Goal: Information Seeking & Learning: Learn about a topic

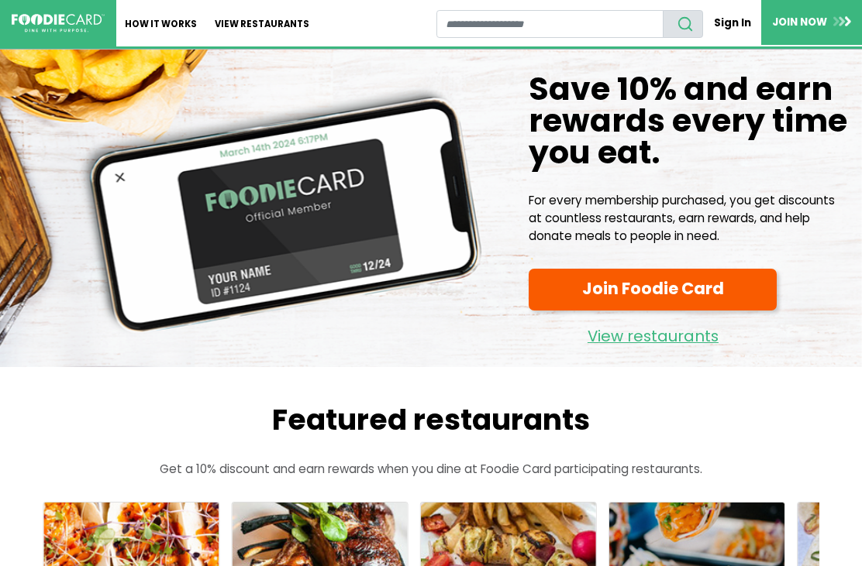
click at [271, 24] on link "View restaurants" at bounding box center [262, 23] width 112 height 46
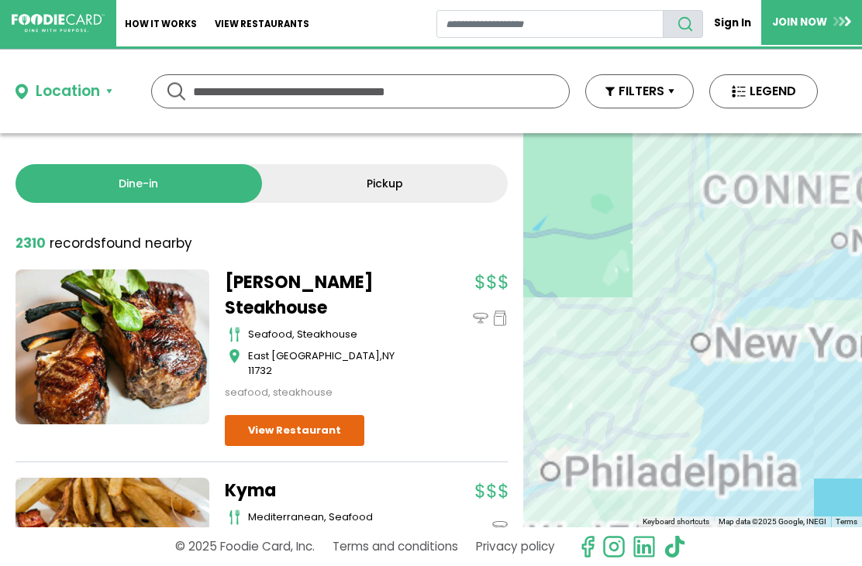
click at [89, 95] on div "Location" at bounding box center [68, 92] width 64 height 22
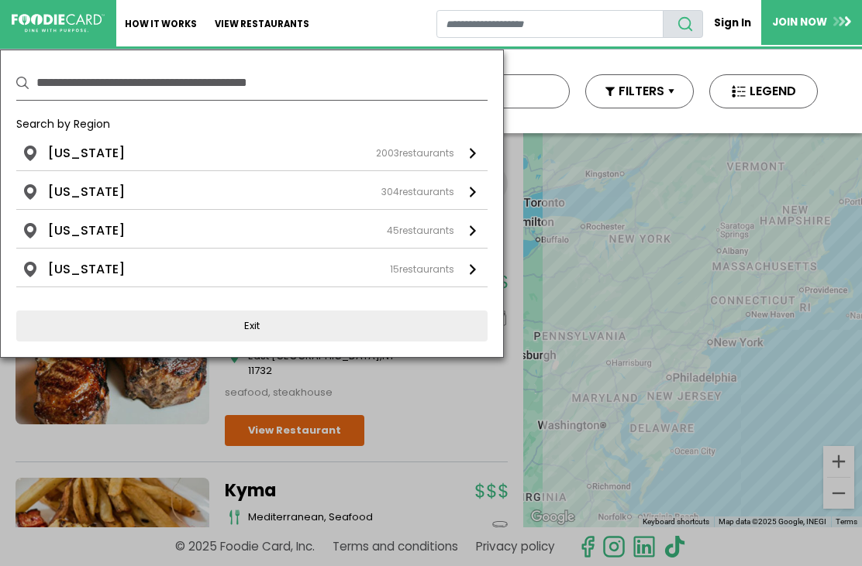
click at [170, 156] on div "New York 2003 restaurants" at bounding box center [251, 153] width 406 height 19
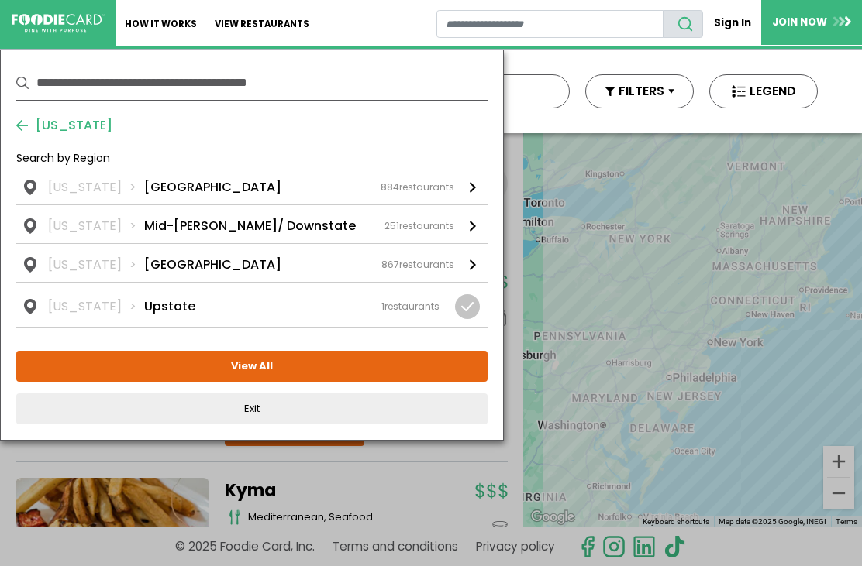
click at [207, 181] on div "[US_STATE] [GEOGRAPHIC_DATA] 884 restaurants" at bounding box center [251, 187] width 406 height 19
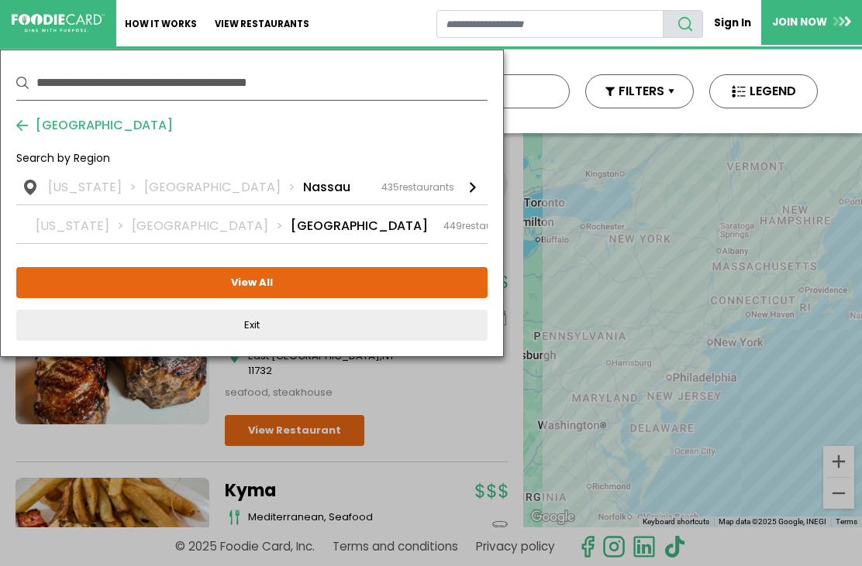
click at [270, 236] on div "New York Long Island Suffolk 449 restaurants" at bounding box center [276, 226] width 481 height 19
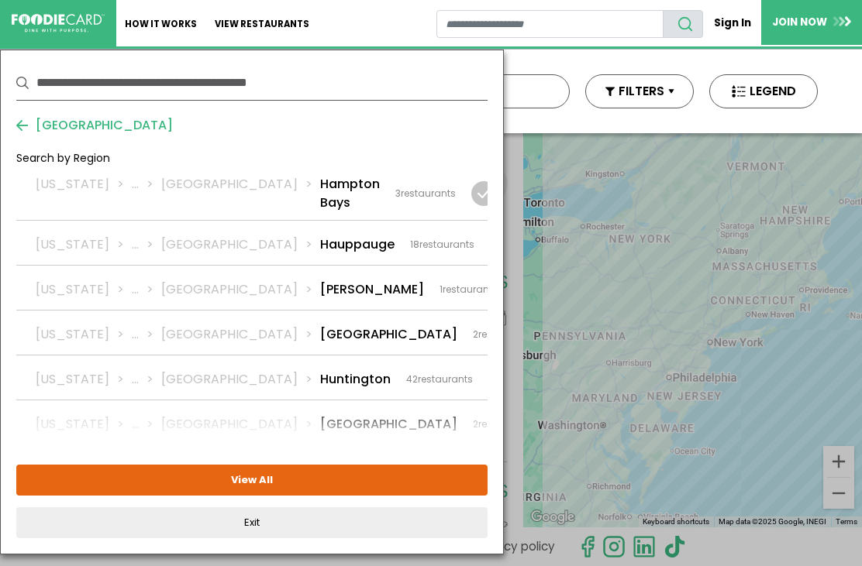
scroll to position [1357, 0]
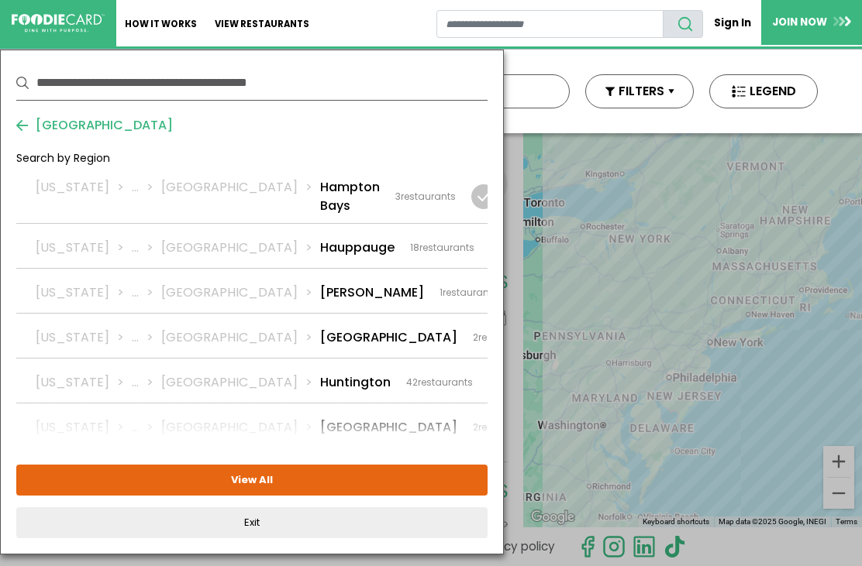
click at [305, 373] on div "New York ... Suffolk Huntington 42 restaurants" at bounding box center [254, 382] width 437 height 19
click at [333, 480] on button "View Selected ( 1 )" at bounding box center [251, 480] width 471 height 31
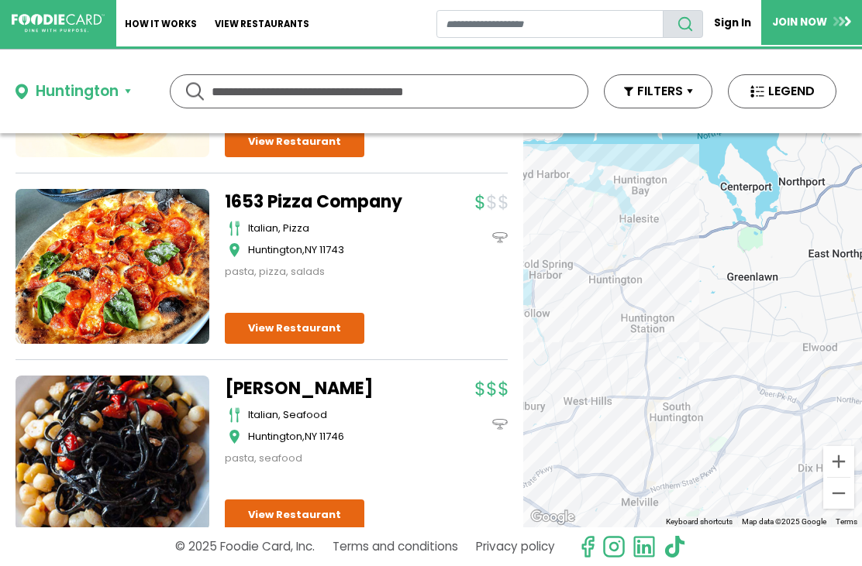
scroll to position [6369, 0]
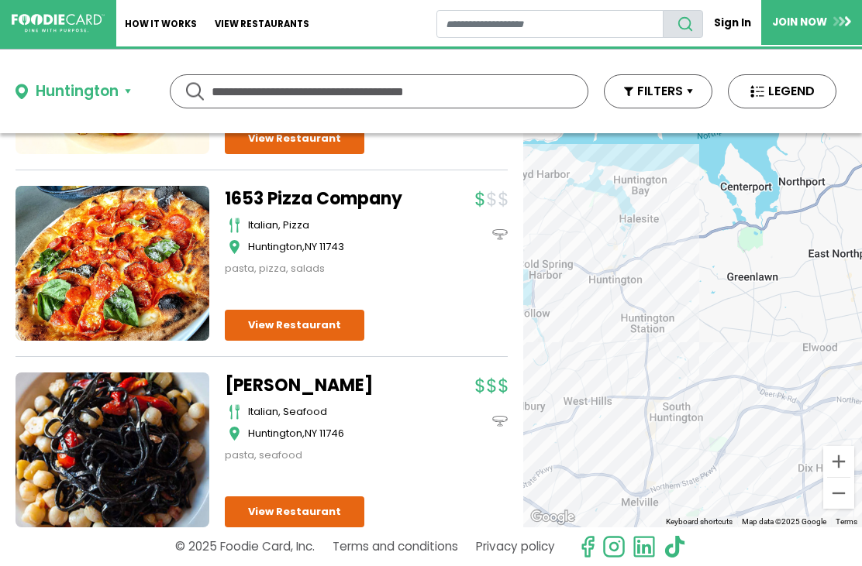
click at [319, 497] on link "View Restaurant" at bounding box center [294, 512] width 139 height 31
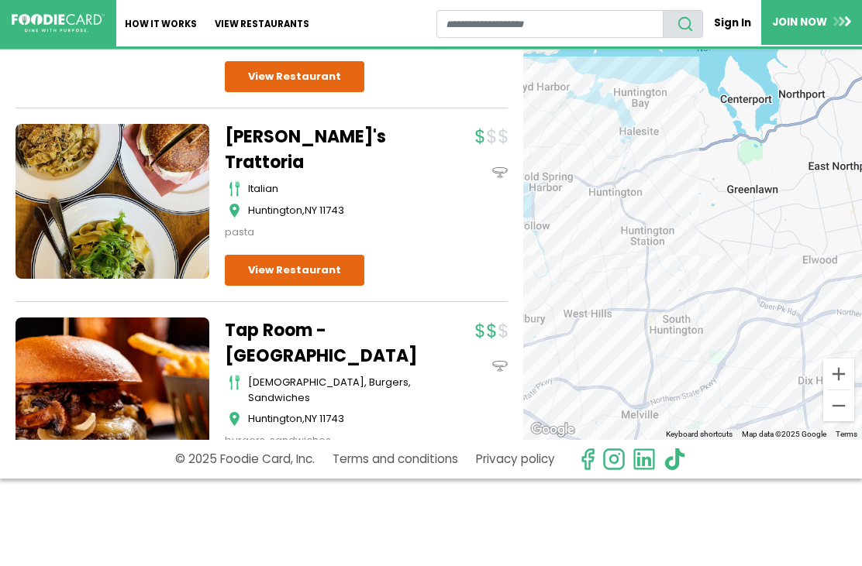
scroll to position [2266, 0]
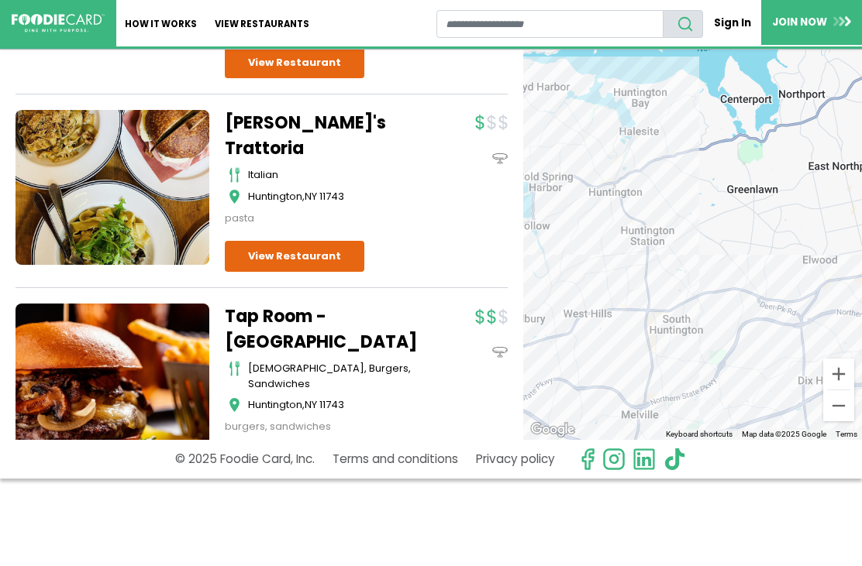
click at [305, 450] on link "View Restaurant" at bounding box center [294, 465] width 139 height 31
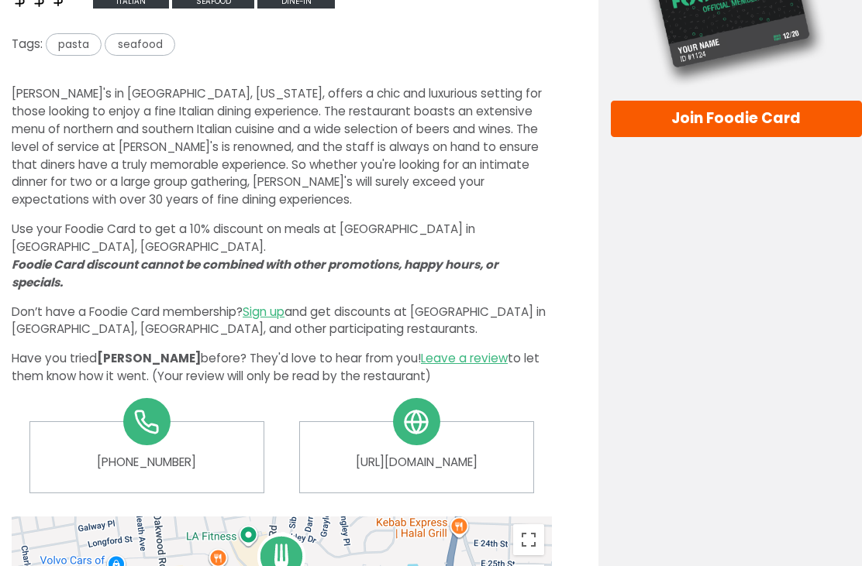
scroll to position [404, 0]
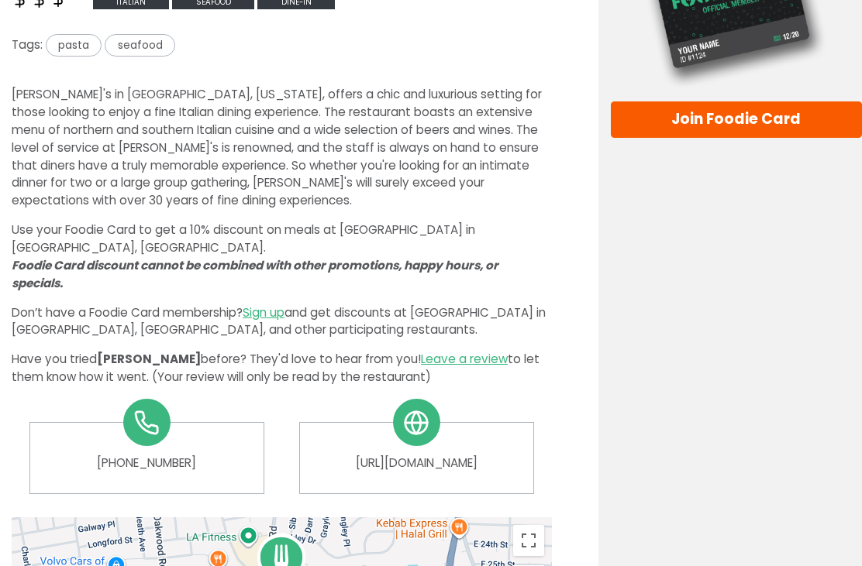
click at [466, 455] on link "http://huntington.matteosristorante.com" at bounding box center [415, 464] width 209 height 18
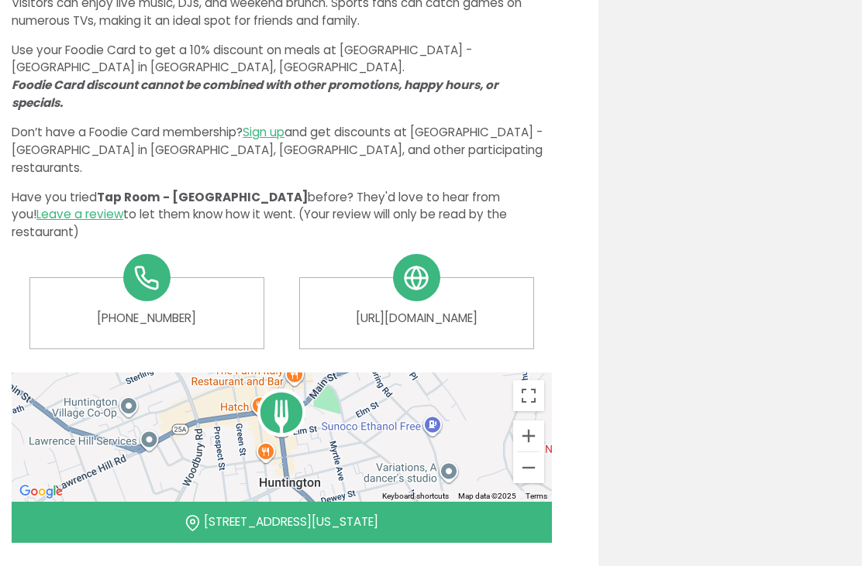
scroll to position [549, 0]
click at [445, 310] on link "[URL][DOMAIN_NAME]" at bounding box center [415, 319] width 209 height 18
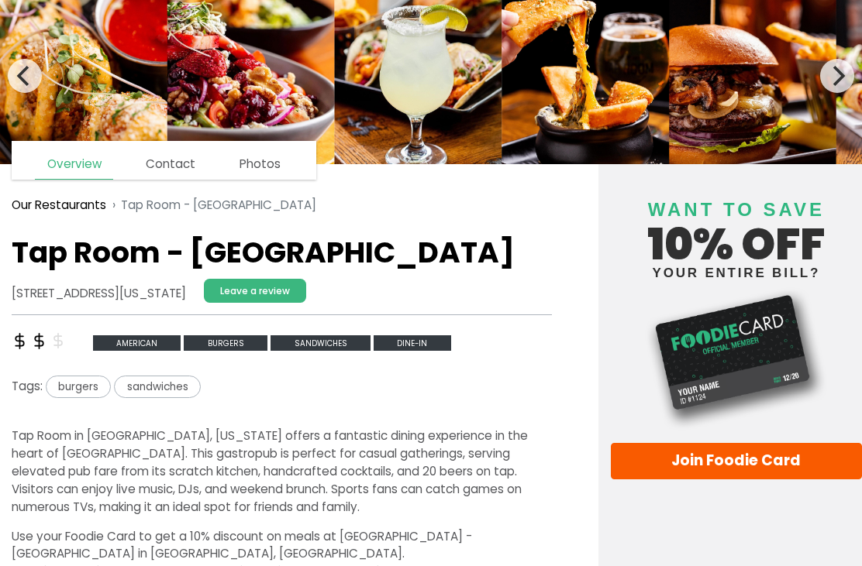
scroll to position [0, 0]
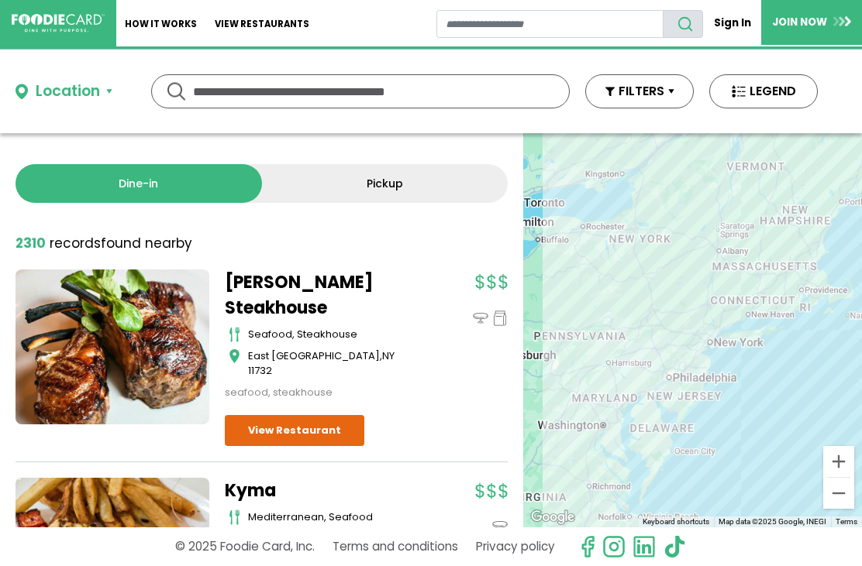
click at [84, 88] on div "Location" at bounding box center [68, 92] width 64 height 22
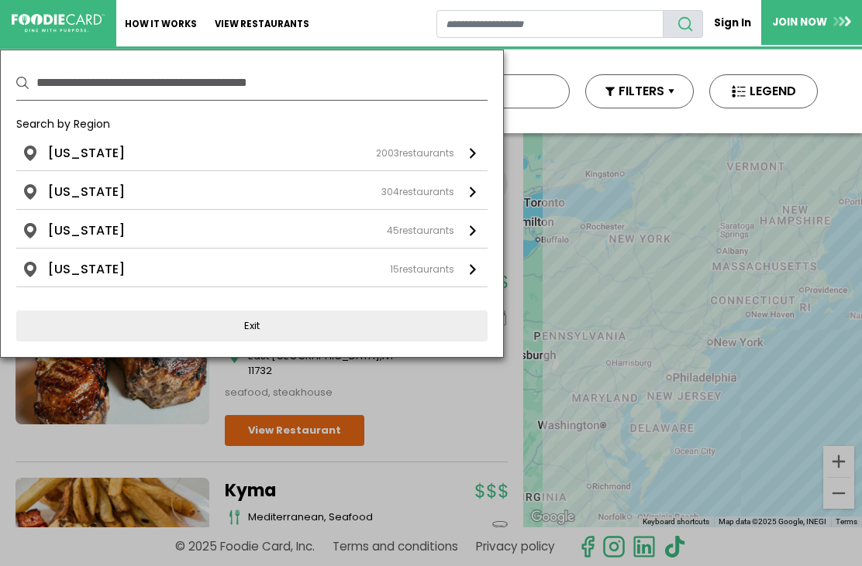
click at [124, 149] on div "New York 2003 restaurants" at bounding box center [251, 153] width 406 height 19
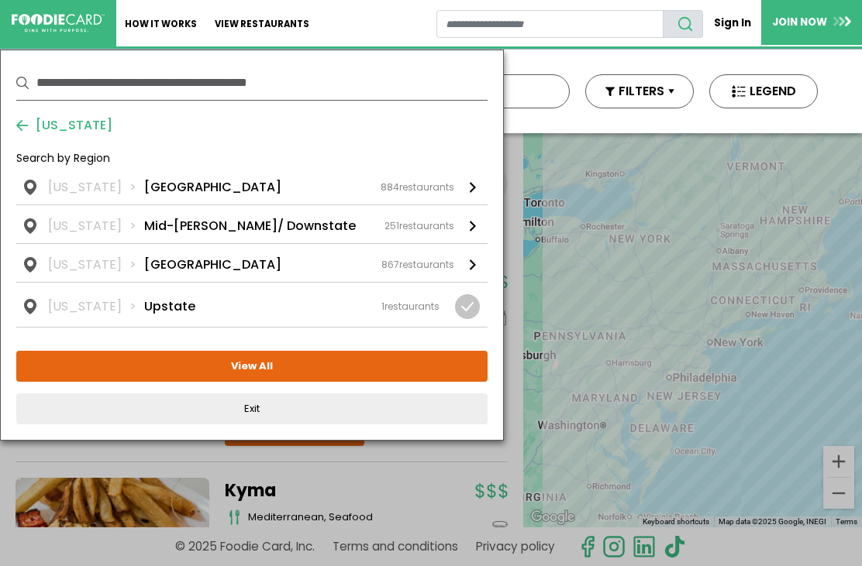
click at [198, 180] on div "New York Long Island 884 restaurants" at bounding box center [251, 187] width 406 height 19
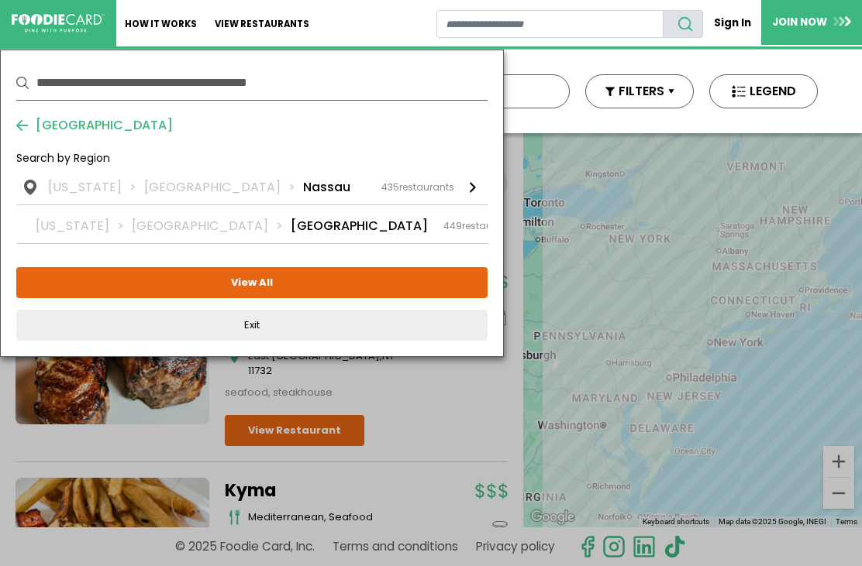
click at [291, 230] on li "Suffolk" at bounding box center [359, 226] width 137 height 19
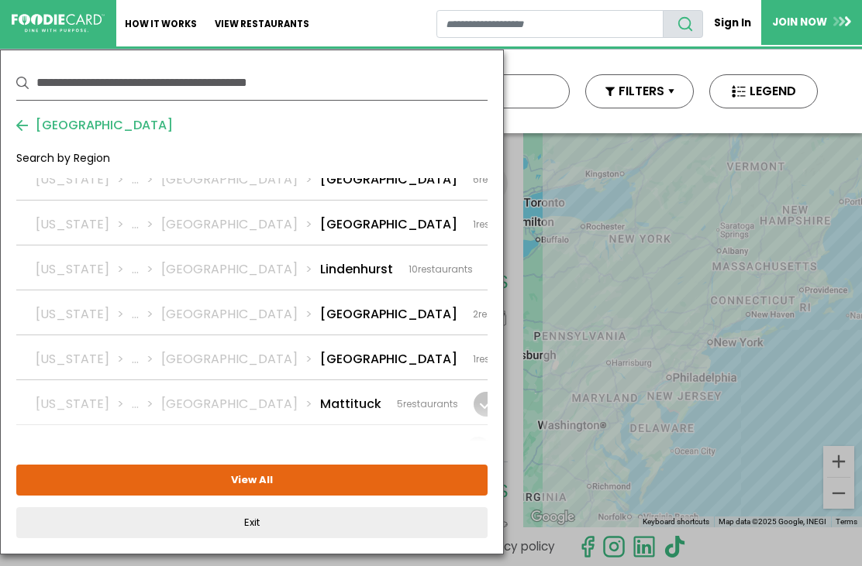
scroll to position [1810, 0]
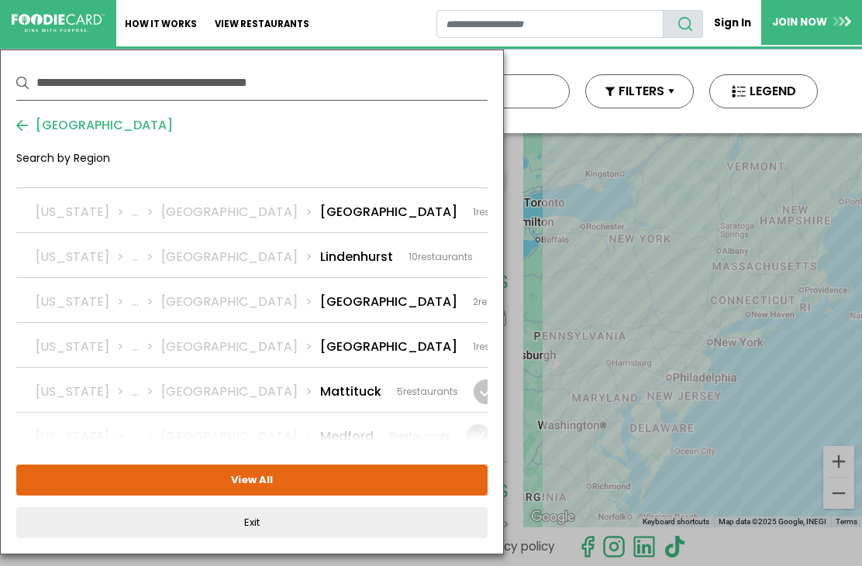
click at [267, 473] on div "New York ... Suffolk Melville 9 restaurants" at bounding box center [268, 482] width 465 height 19
click at [303, 481] on button "View Selected ( 1 )" at bounding box center [251, 480] width 471 height 31
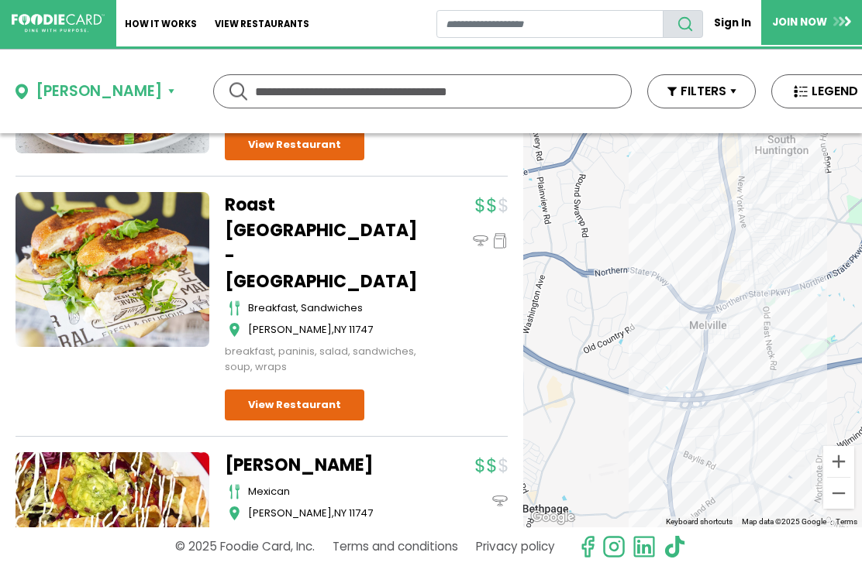
scroll to position [1478, 0]
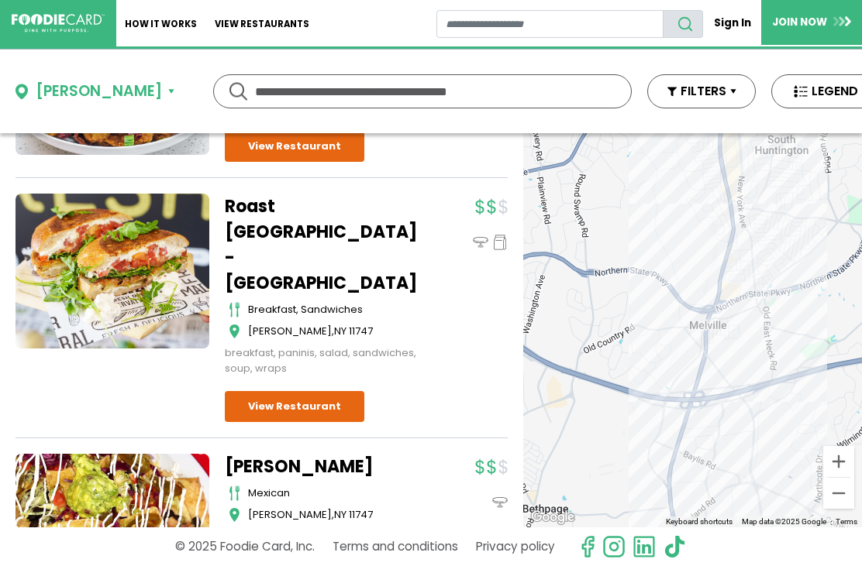
click at [91, 93] on div "Melville" at bounding box center [99, 92] width 126 height 22
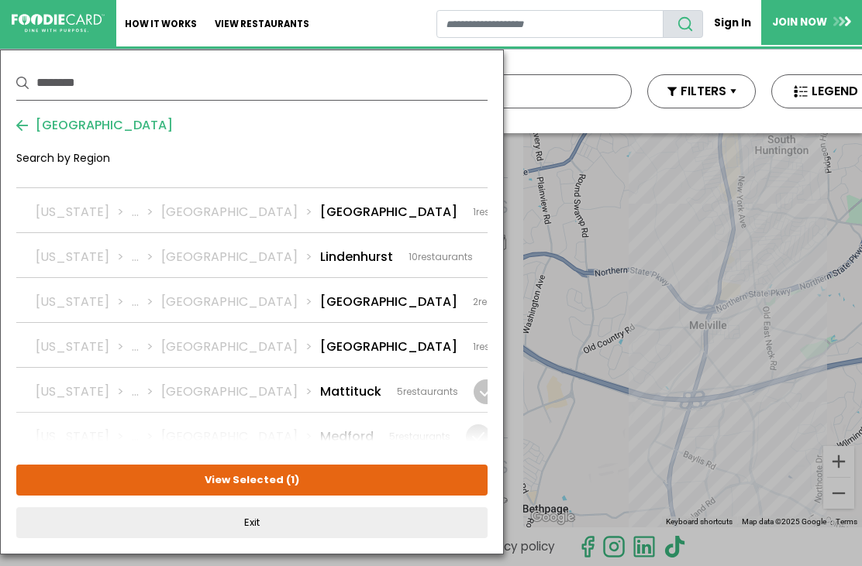
click at [516, 470] on div at bounding box center [528, 482] width 25 height 25
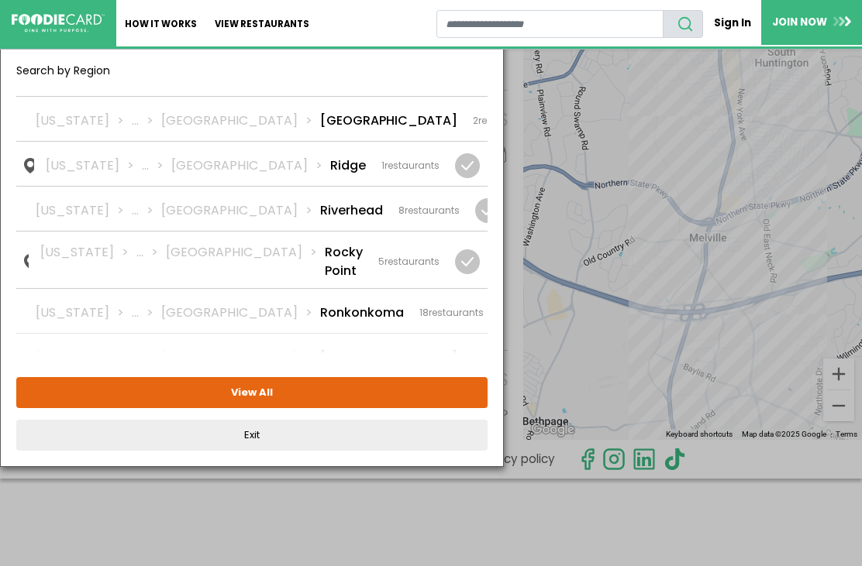
scroll to position [2647, 0]
click at [99, 71] on div "Search by Region" at bounding box center [251, 77] width 471 height 28
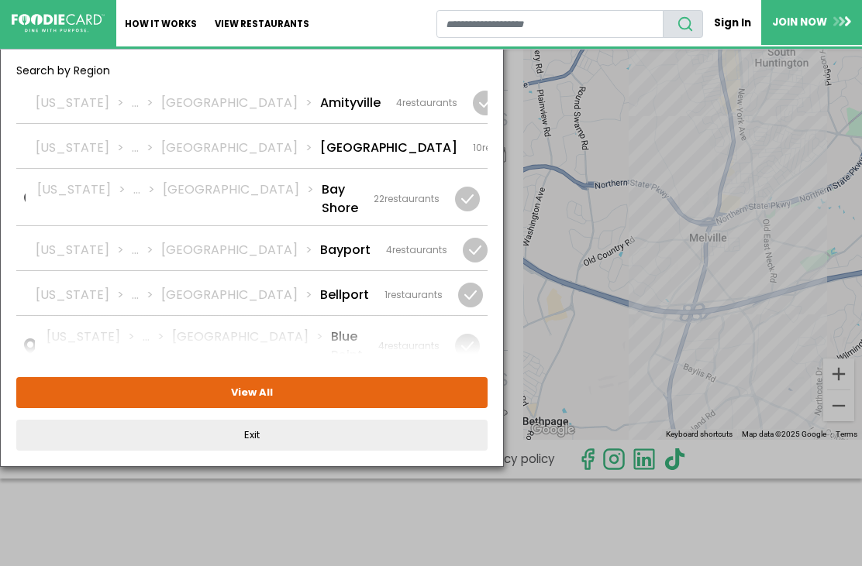
scroll to position [0, 0]
click at [264, 23] on link "View restaurants" at bounding box center [262, 23] width 112 height 46
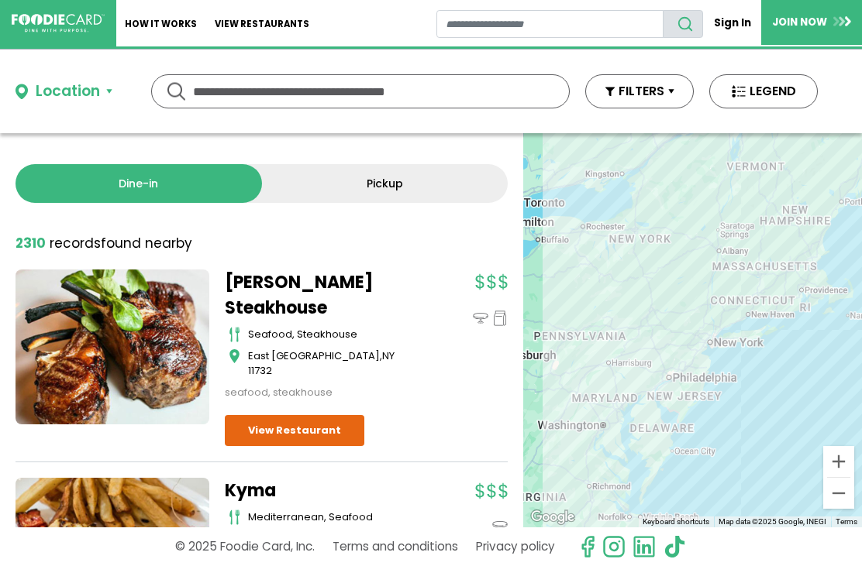
click at [98, 90] on div "Location" at bounding box center [68, 92] width 64 height 22
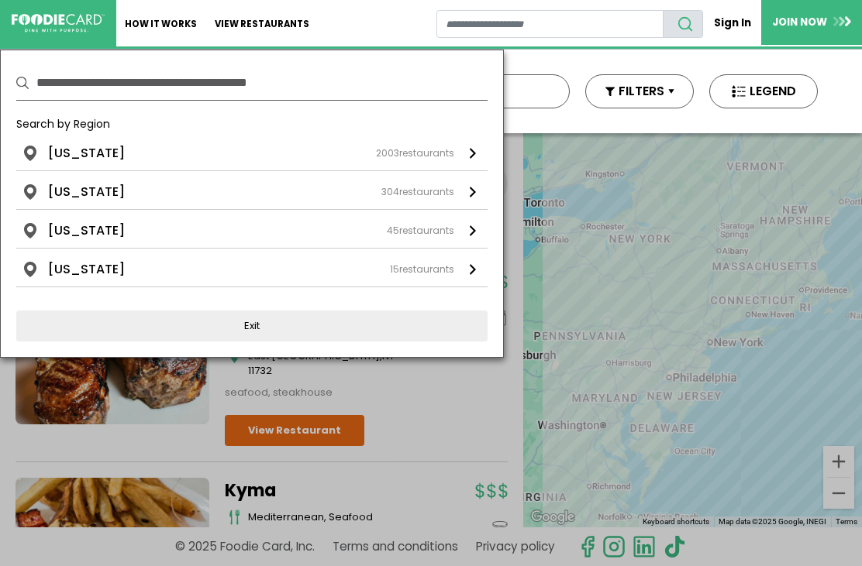
click at [119, 147] on div "New York 2003 restaurants" at bounding box center [251, 153] width 406 height 19
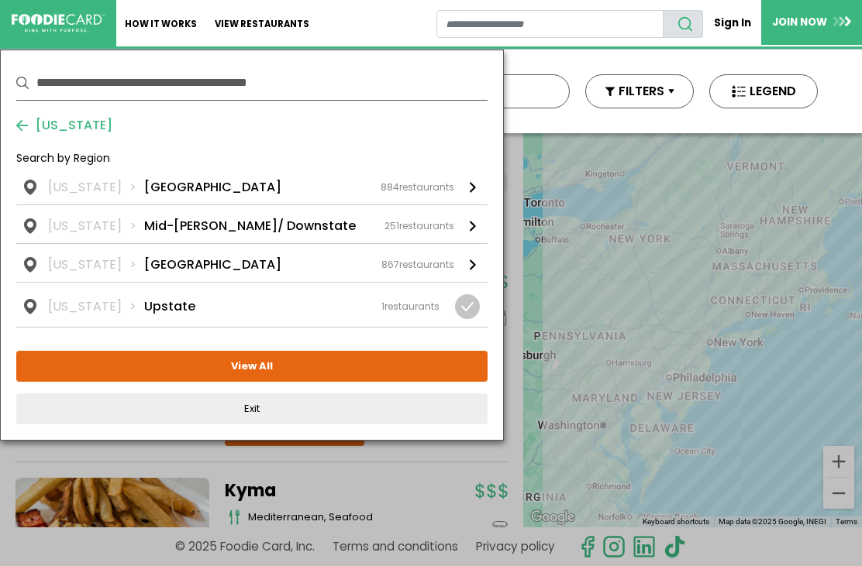
click at [201, 188] on div "New York Long Island 884 restaurants" at bounding box center [251, 187] width 406 height 19
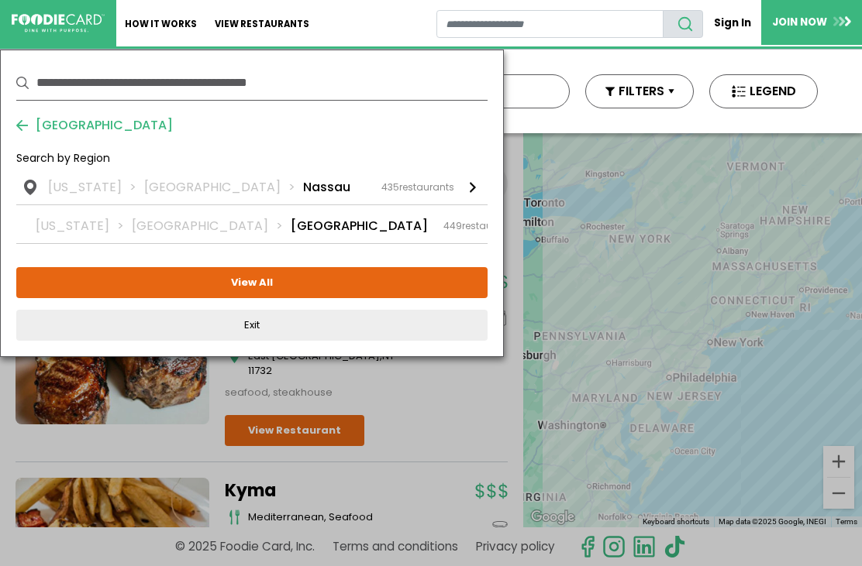
click at [303, 182] on li "Nassau" at bounding box center [326, 187] width 47 height 19
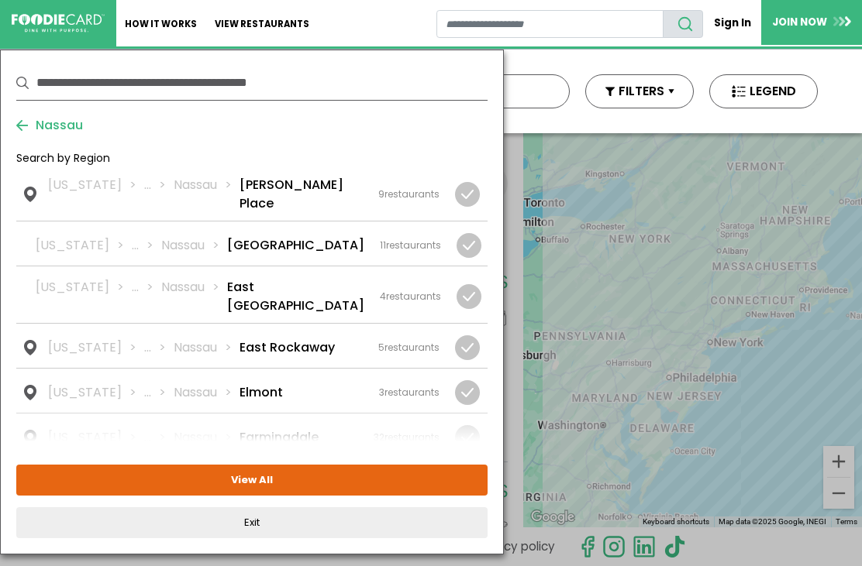
scroll to position [228, 0]
click at [298, 284] on li "East Norwich" at bounding box center [295, 295] width 137 height 37
click at [328, 478] on button "View Selected ( 1 )" at bounding box center [251, 480] width 471 height 31
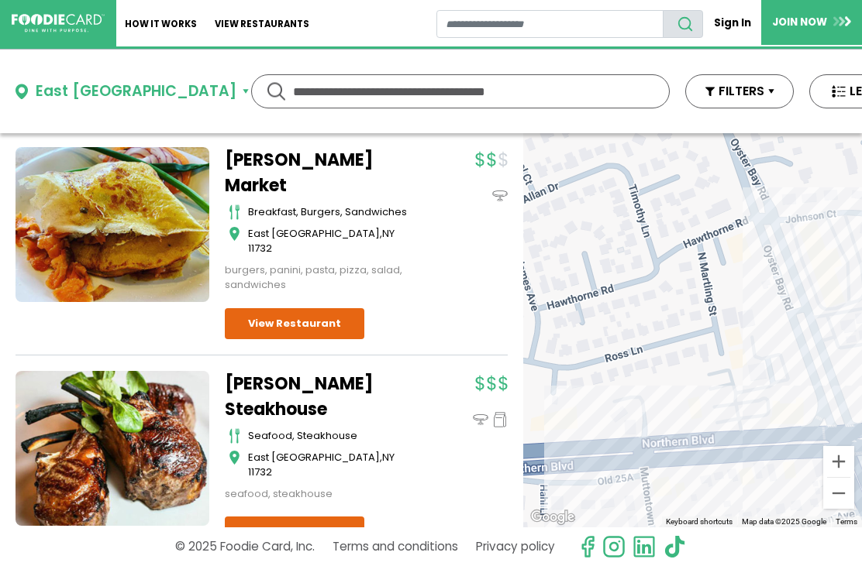
scroll to position [494, 0]
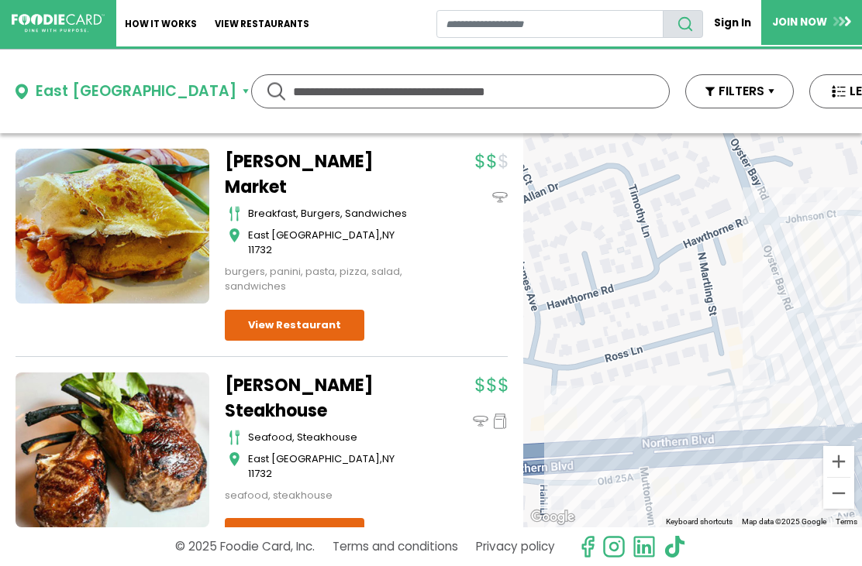
click at [114, 92] on div "East Norwich" at bounding box center [136, 92] width 201 height 22
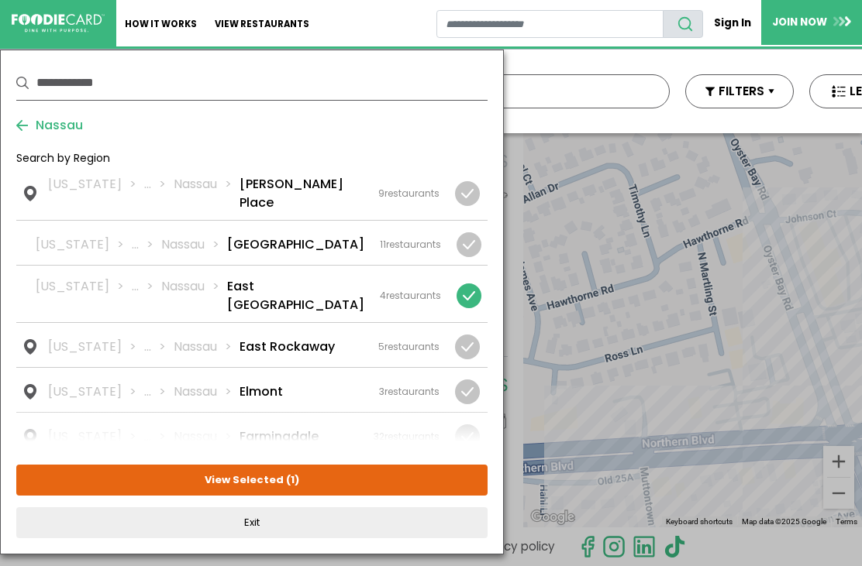
click at [473, 284] on div at bounding box center [468, 296] width 25 height 25
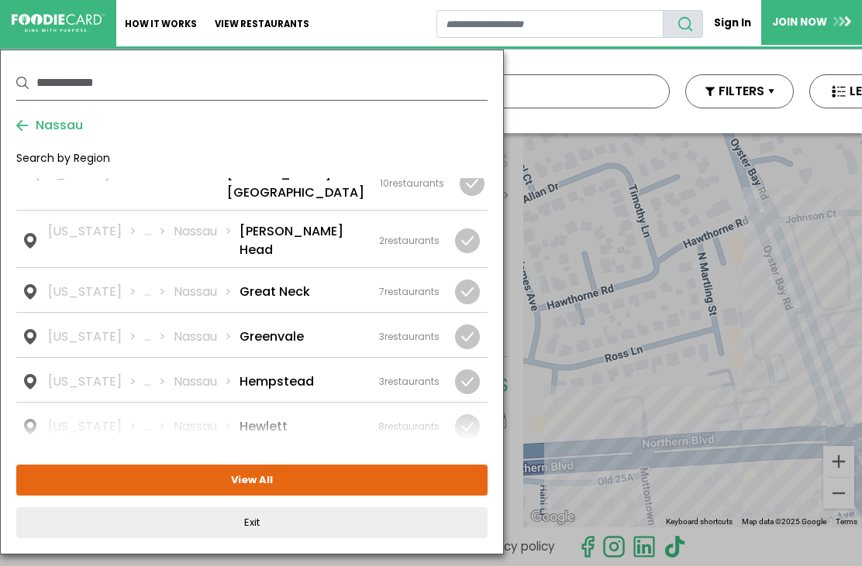
scroll to position [718, 0]
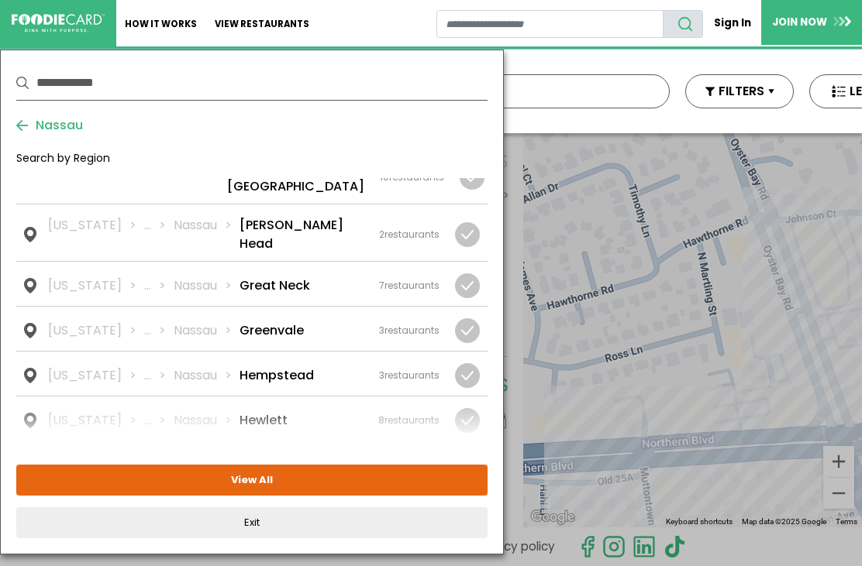
click at [296, 322] on div "New York ... Nassau Greenvale 3 restaurants" at bounding box center [243, 331] width 391 height 19
click at [343, 482] on button "View Selected ( 1 )" at bounding box center [251, 480] width 471 height 31
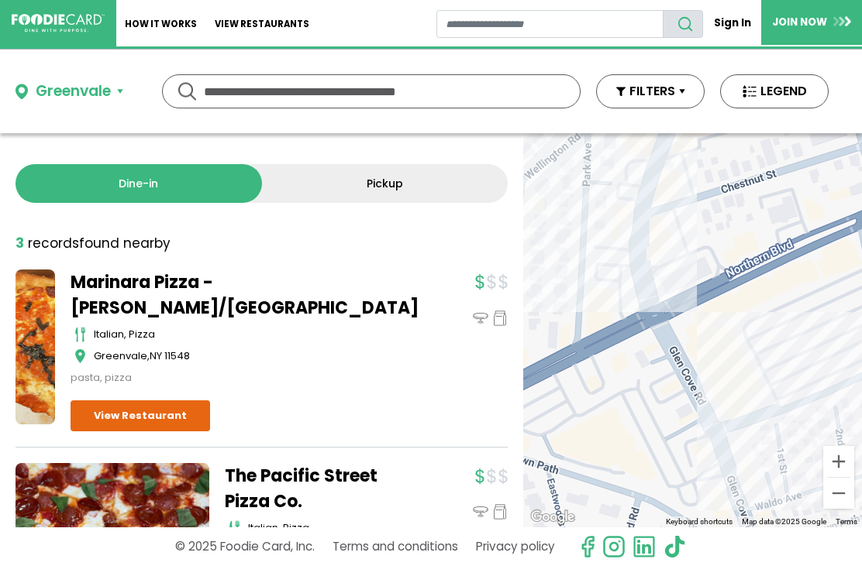
scroll to position [0, 0]
click at [94, 89] on div "Greenvale" at bounding box center [73, 92] width 75 height 22
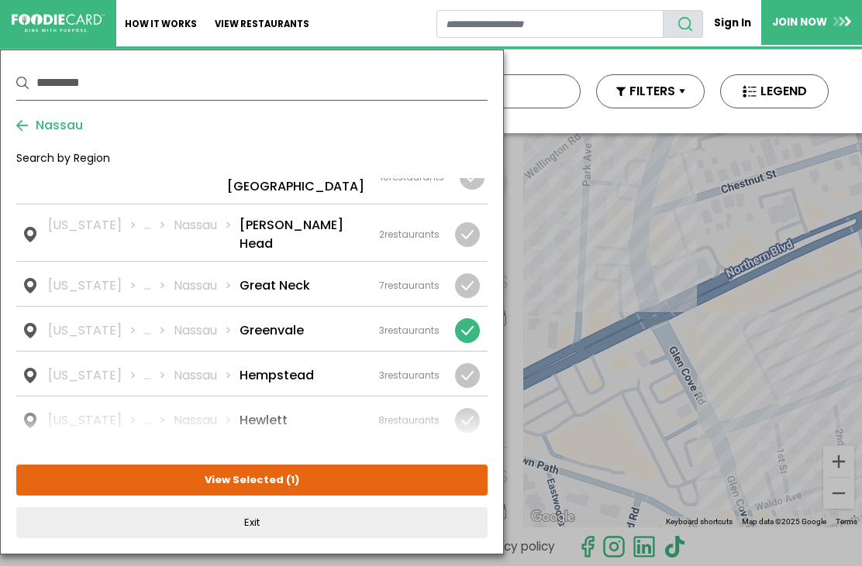
click at [476, 318] on div at bounding box center [467, 330] width 25 height 25
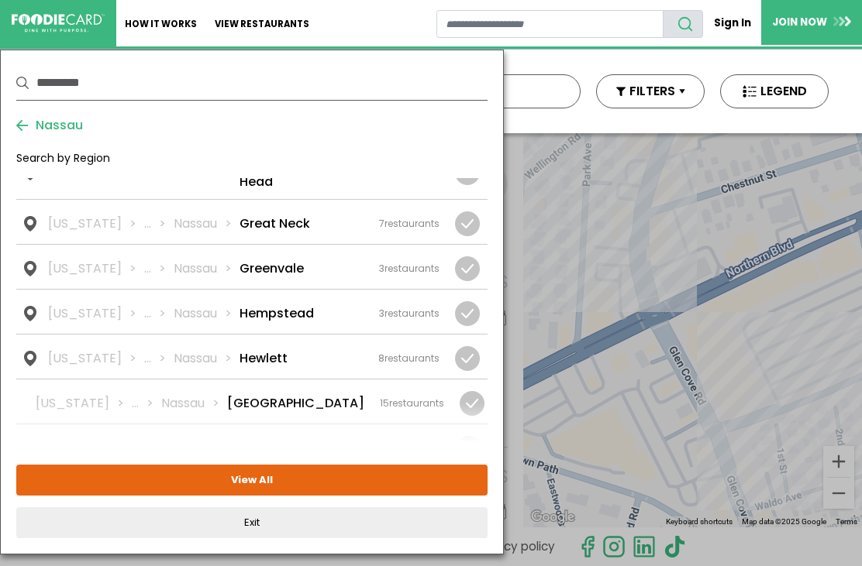
scroll to position [800, 0]
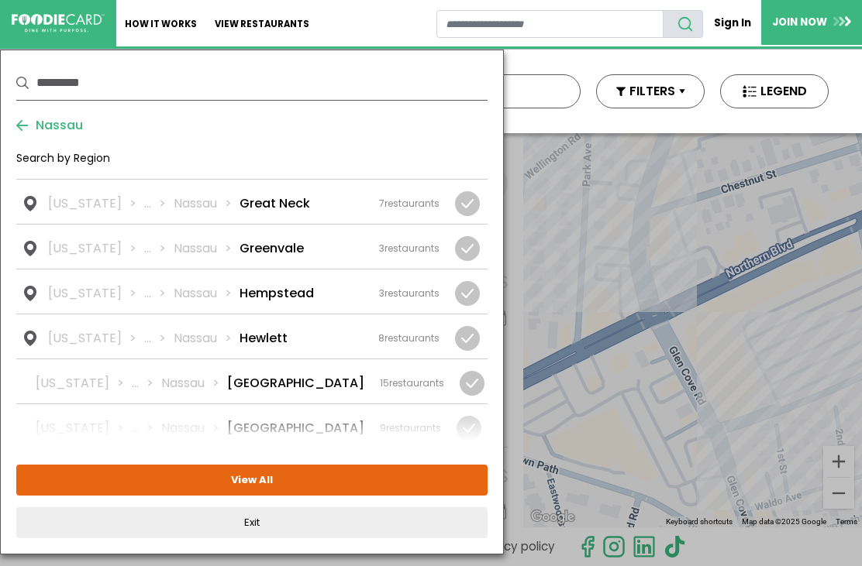
click at [307, 374] on div "New York ... Nassau Hicksville 15 restaurants" at bounding box center [240, 383] width 408 height 19
click at [348, 484] on button "View Selected ( 1 )" at bounding box center [251, 480] width 471 height 31
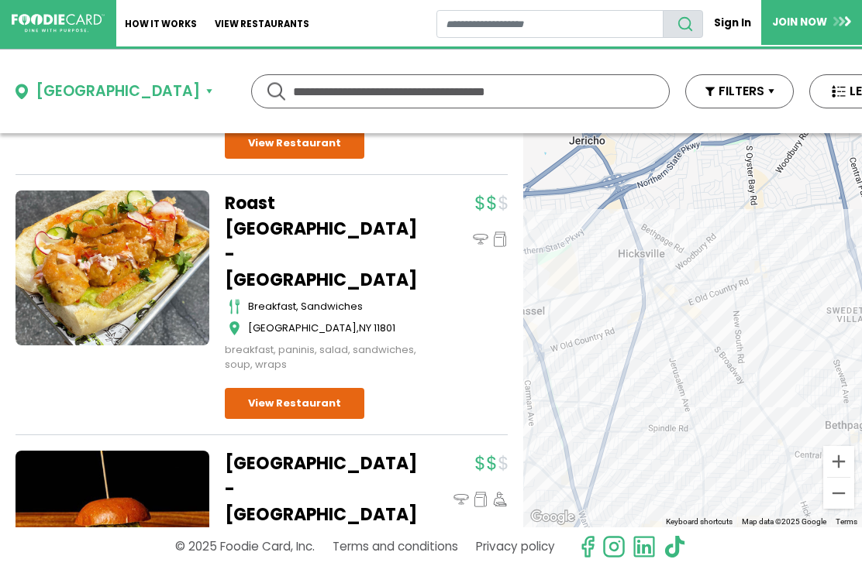
scroll to position [0, 0]
click at [96, 81] on div "Hicksville" at bounding box center [118, 92] width 164 height 22
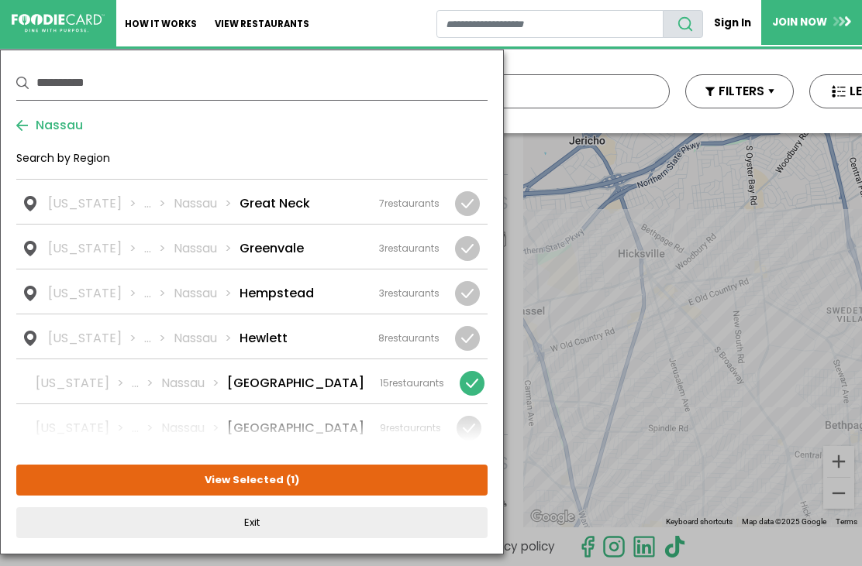
click at [476, 371] on div at bounding box center [471, 383] width 25 height 25
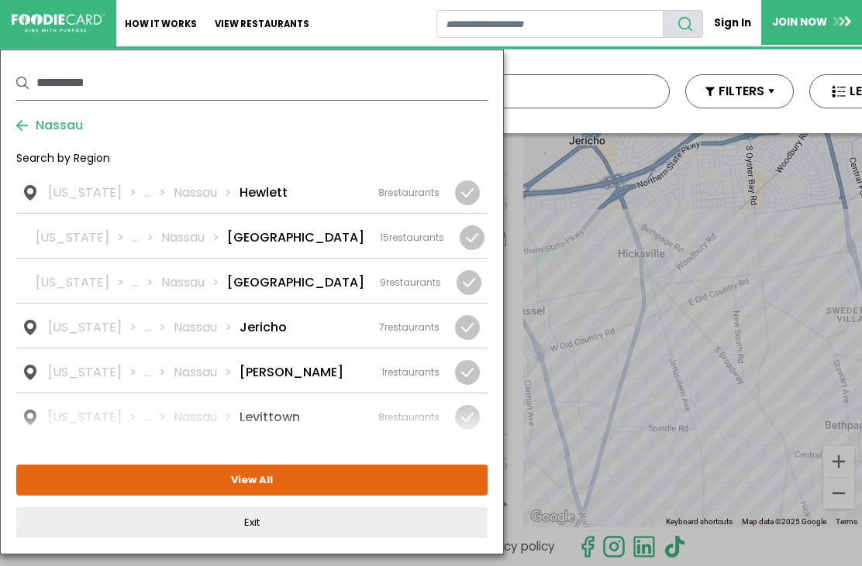
scroll to position [939, 0]
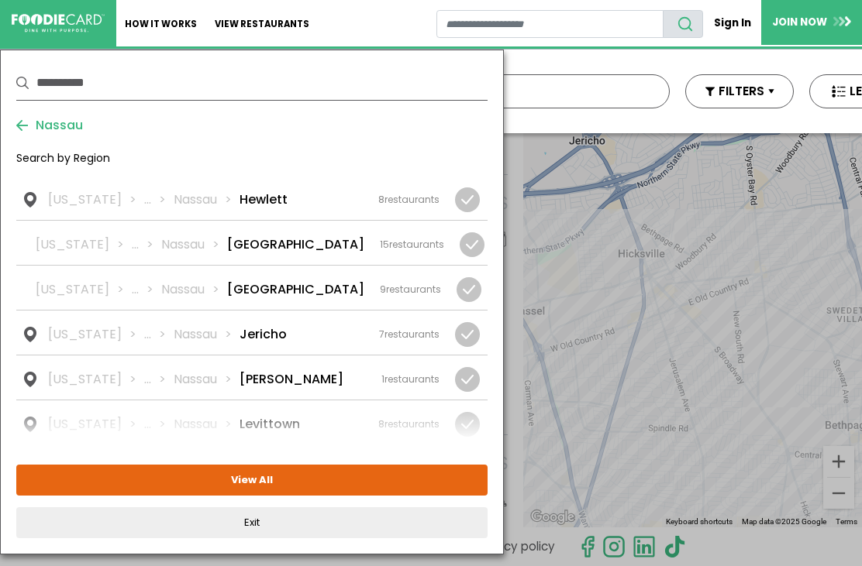
click at [318, 325] on div "New York ... Nassau Jericho 7 restaurants" at bounding box center [243, 334] width 391 height 19
click at [346, 483] on button "View Selected ( 1 )" at bounding box center [251, 480] width 471 height 31
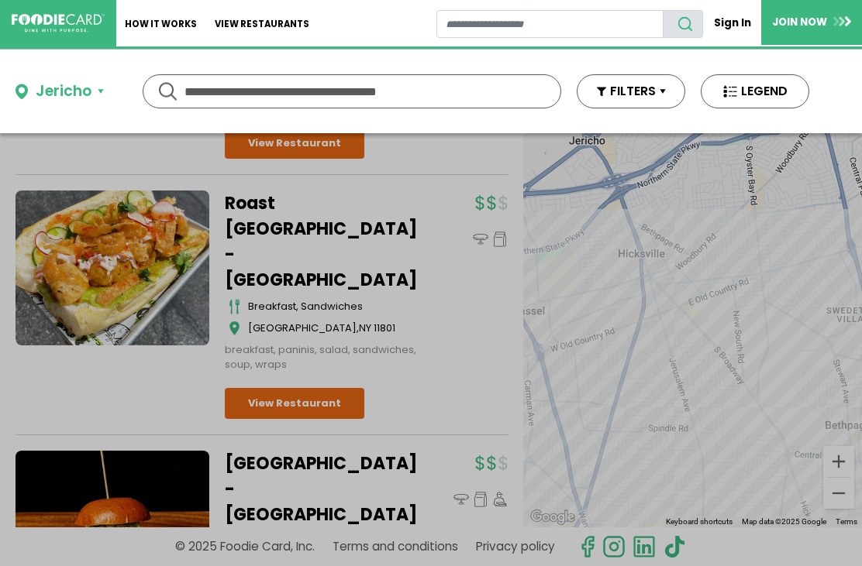
scroll to position [0, 0]
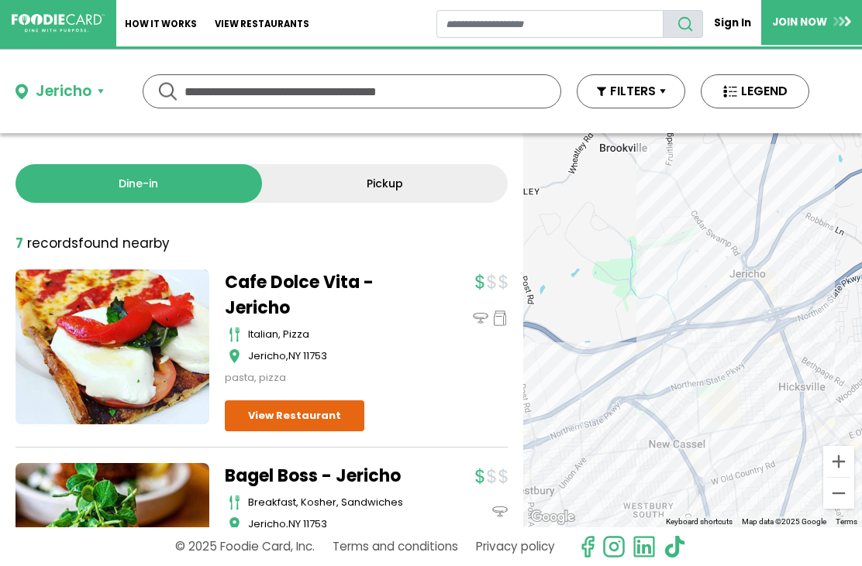
click at [333, 411] on link "View Restaurant" at bounding box center [294, 416] width 139 height 31
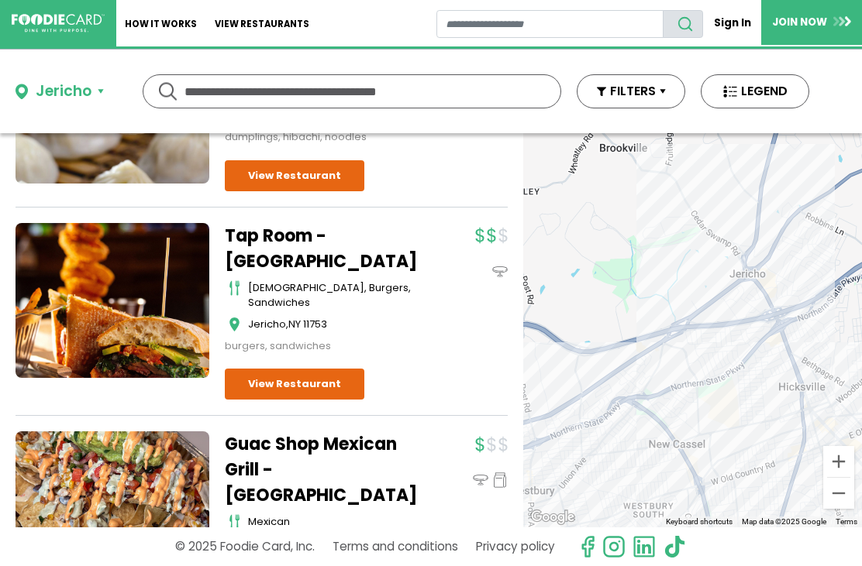
scroll to position [621, 0]
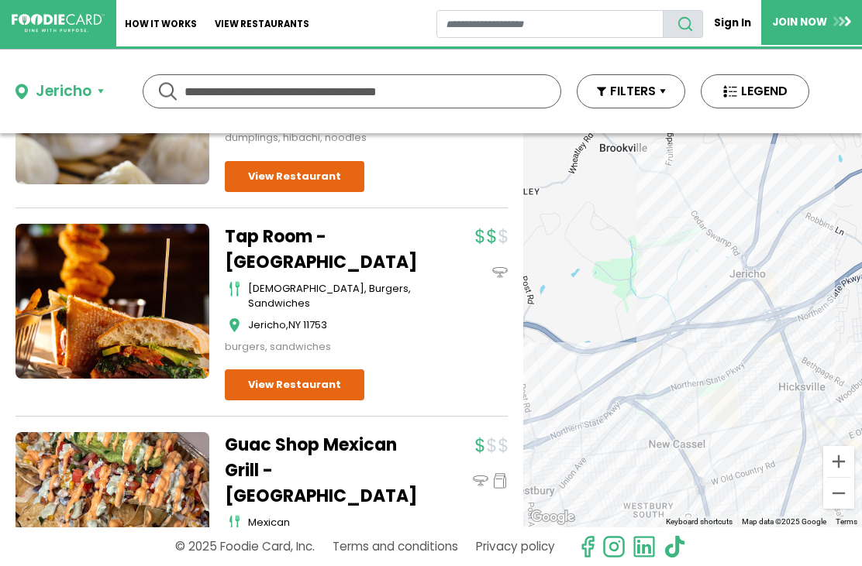
click at [304, 370] on link "View Restaurant" at bounding box center [294, 385] width 139 height 31
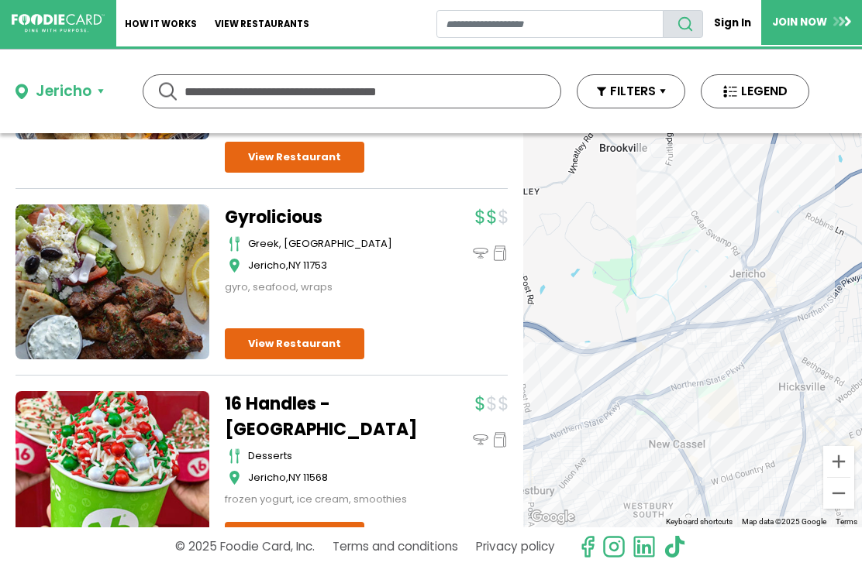
scroll to position [1068, 0]
click at [87, 89] on div "Jericho" at bounding box center [64, 92] width 56 height 22
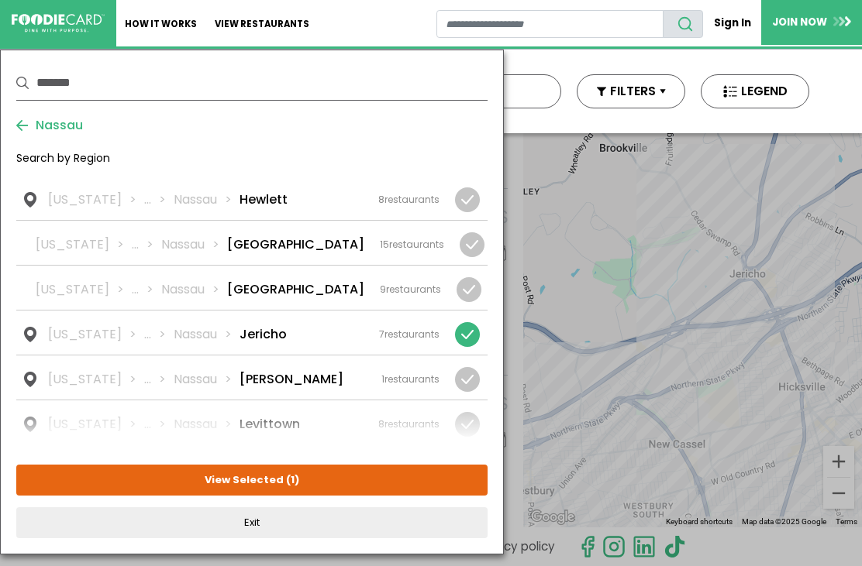
click at [472, 322] on div at bounding box center [467, 334] width 25 height 25
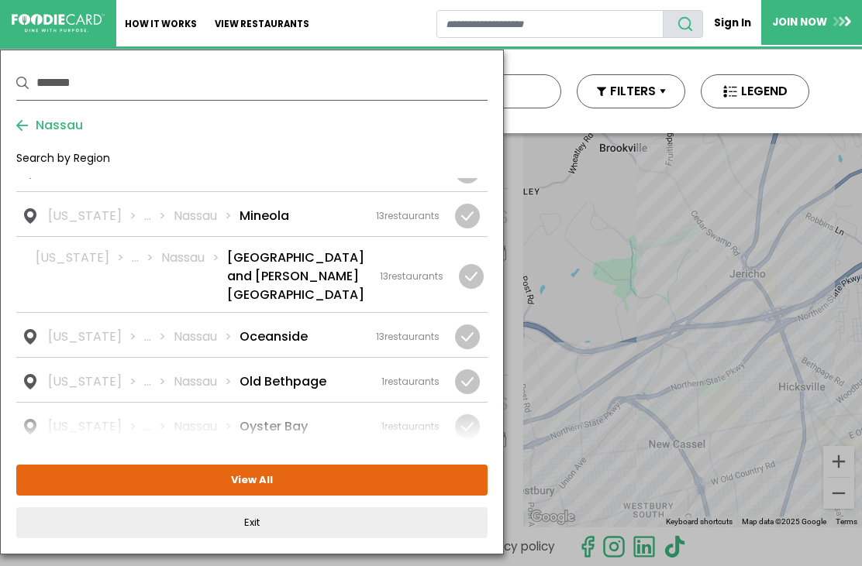
scroll to position [1518, 0]
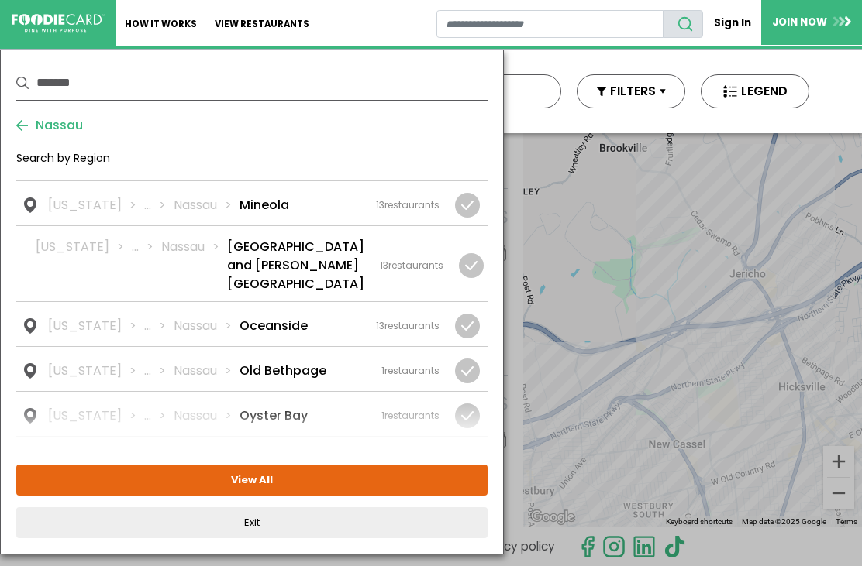
click at [308, 362] on li "Old Bethpage" at bounding box center [282, 371] width 87 height 19
click at [337, 477] on button "View Selected ( 1 )" at bounding box center [251, 480] width 471 height 31
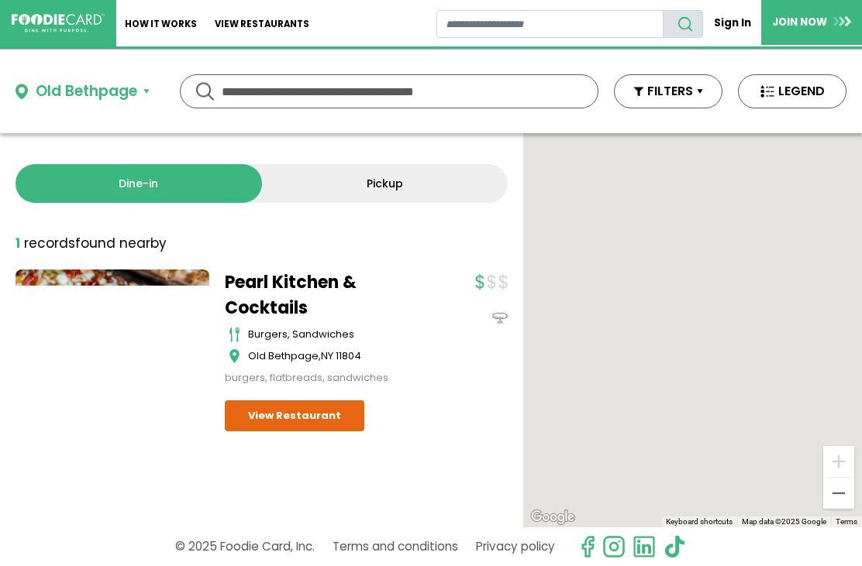
scroll to position [0, 0]
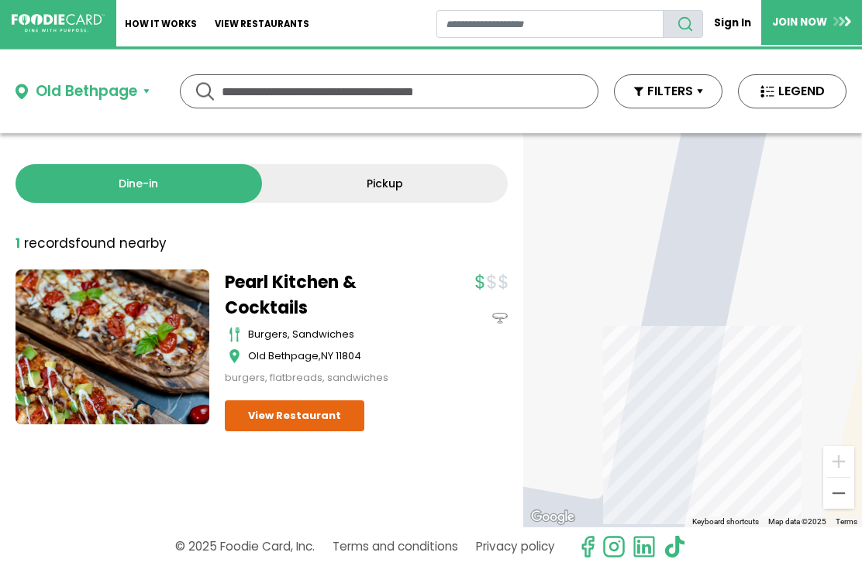
click at [113, 97] on div "Old Bethpage" at bounding box center [86, 92] width 101 height 22
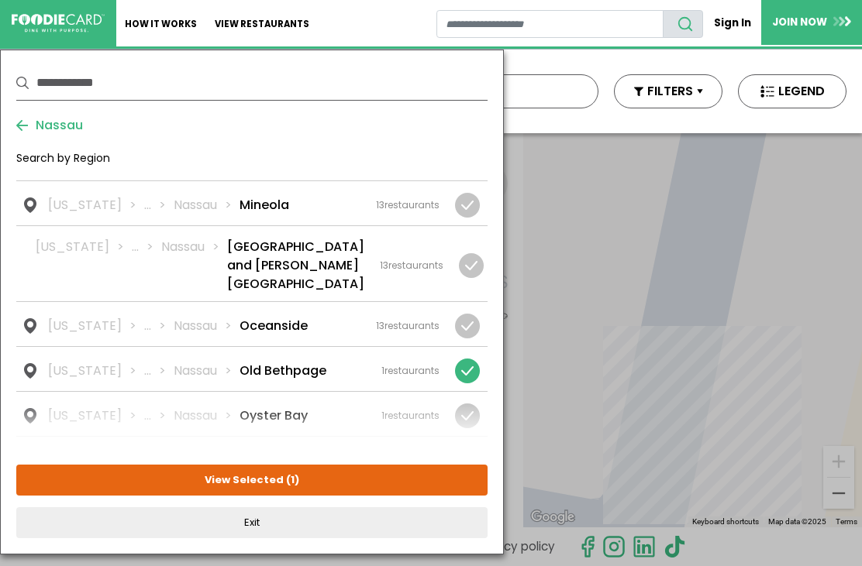
click at [470, 359] on div at bounding box center [467, 371] width 25 height 25
click at [299, 407] on div "New York ... Nassau Oyster Bay 1 restaurants" at bounding box center [243, 416] width 391 height 19
click at [335, 482] on button "View Selected ( 1 )" at bounding box center [251, 480] width 471 height 31
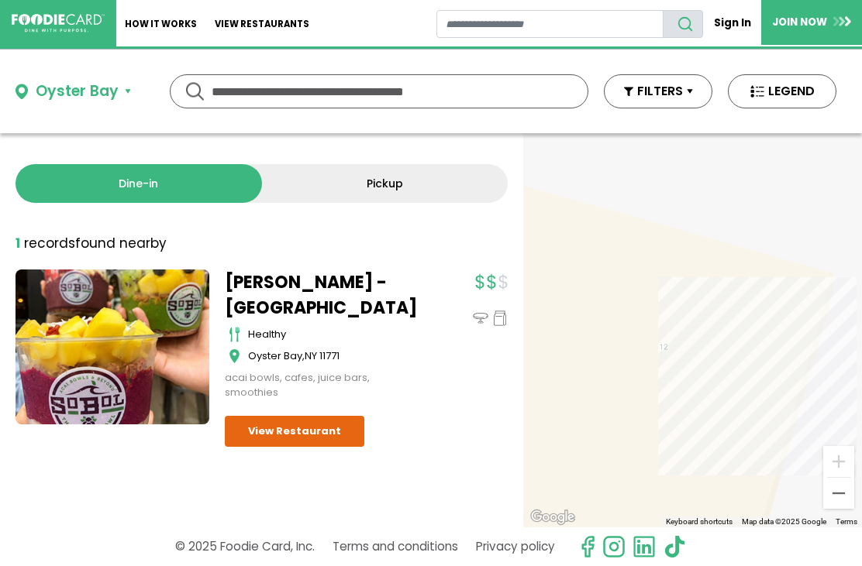
click at [114, 89] on div "Oyster Bay" at bounding box center [77, 92] width 83 height 22
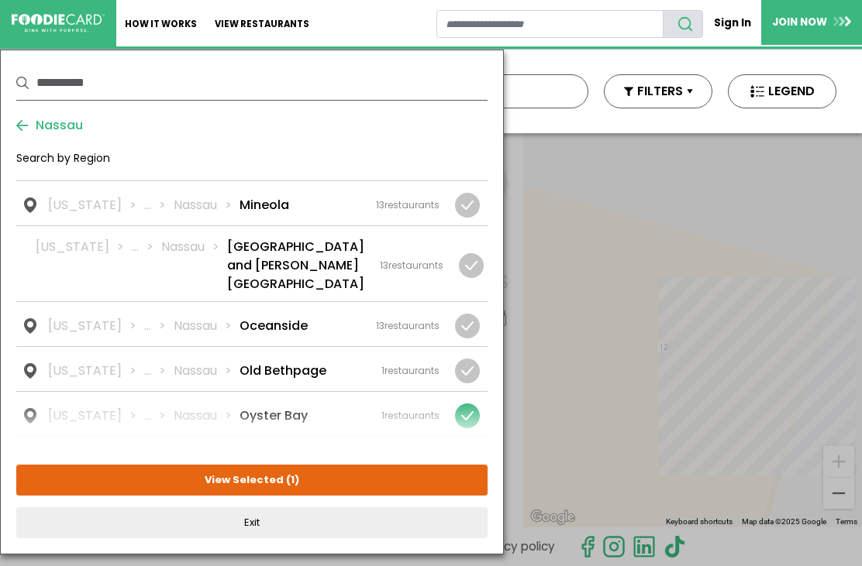
click at [472, 404] on div at bounding box center [467, 416] width 25 height 25
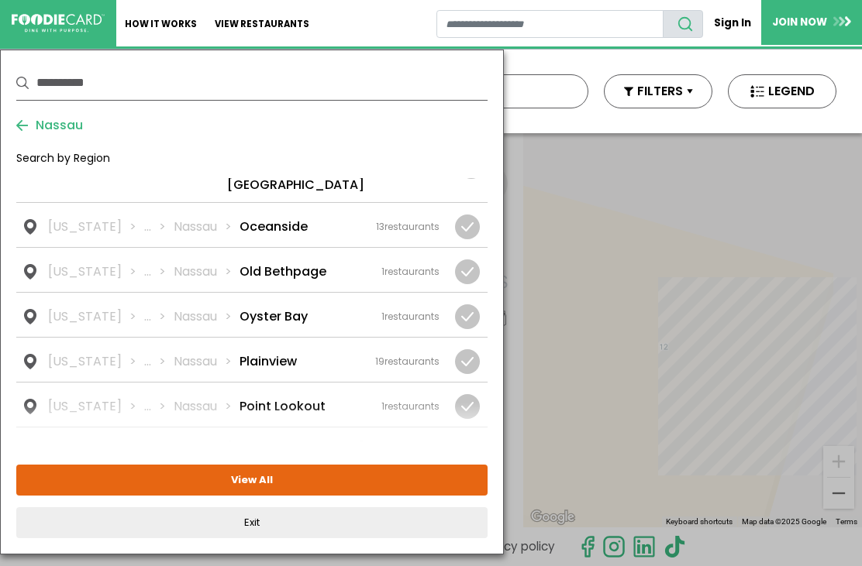
scroll to position [1618, 0]
click at [301, 351] on div "New York ... Nassau Plainview 19 restaurants" at bounding box center [243, 360] width 391 height 19
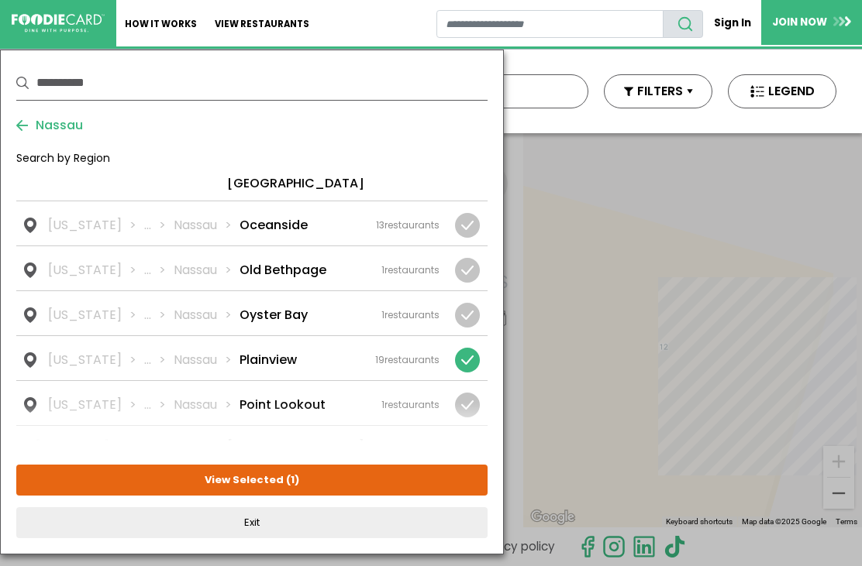
click at [334, 481] on button "View Selected ( 1 )" at bounding box center [251, 480] width 471 height 31
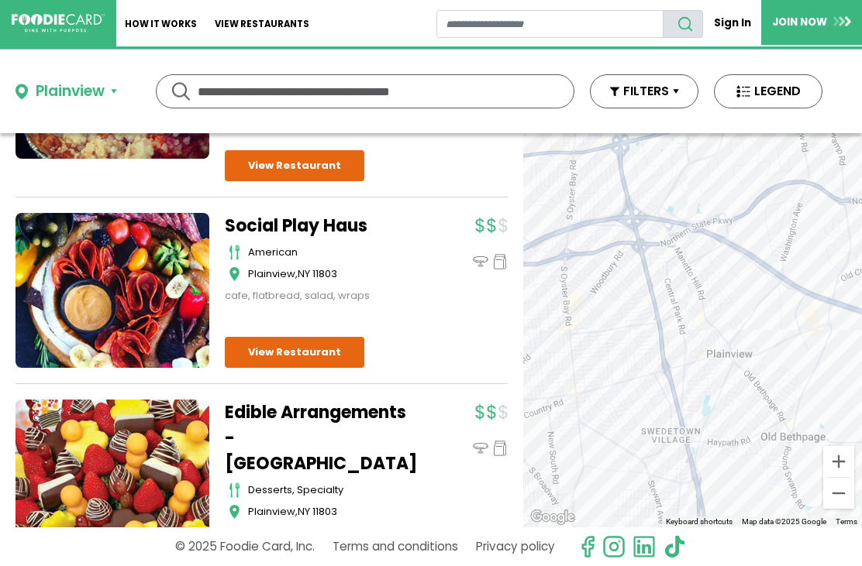
scroll to position [453, 0]
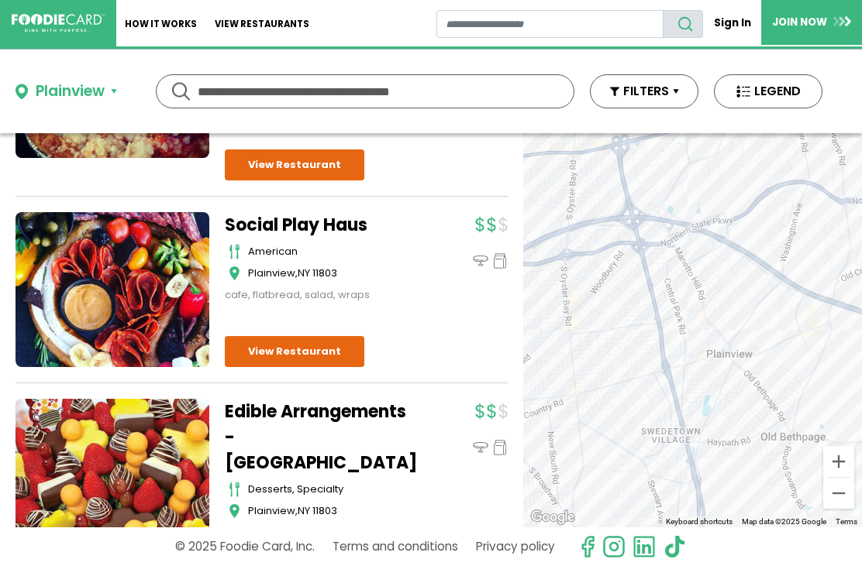
click at [325, 350] on link "View Restaurant" at bounding box center [294, 351] width 139 height 31
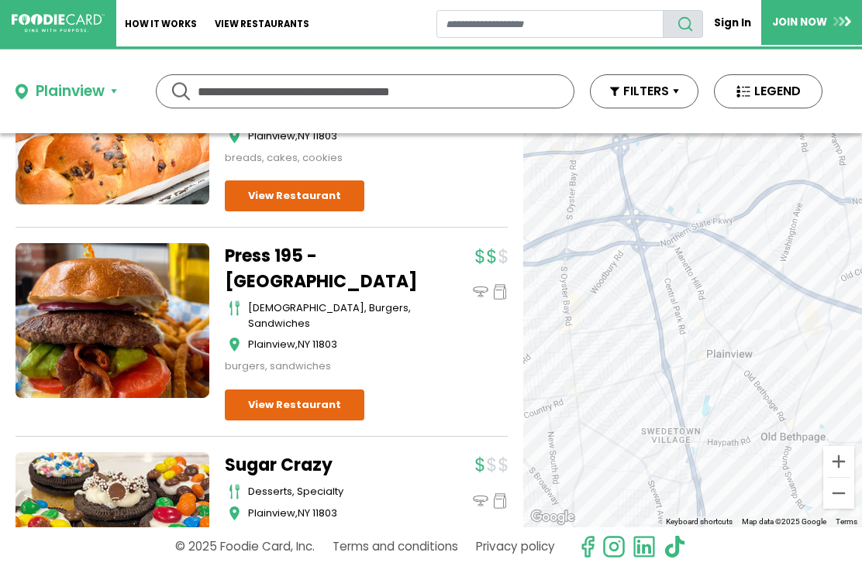
scroll to position [1427, 0]
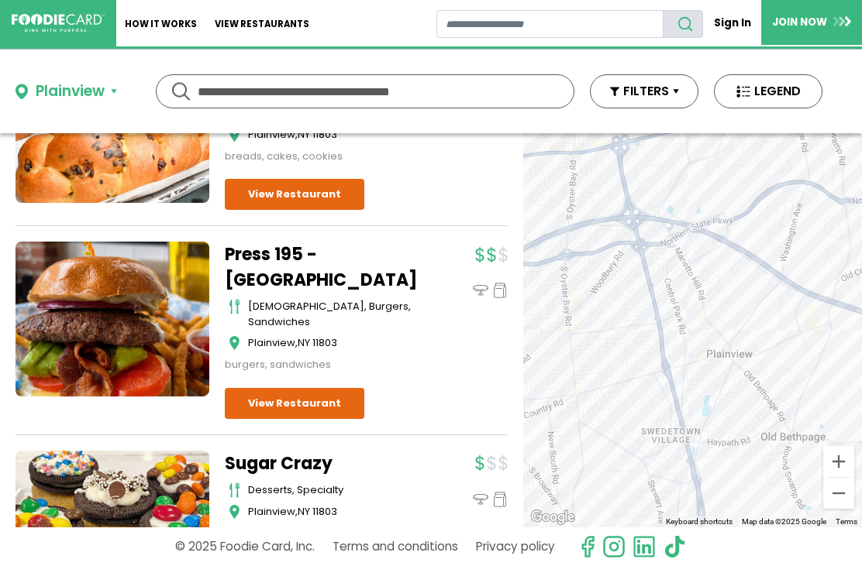
click at [335, 388] on link "View Restaurant" at bounding box center [294, 403] width 139 height 31
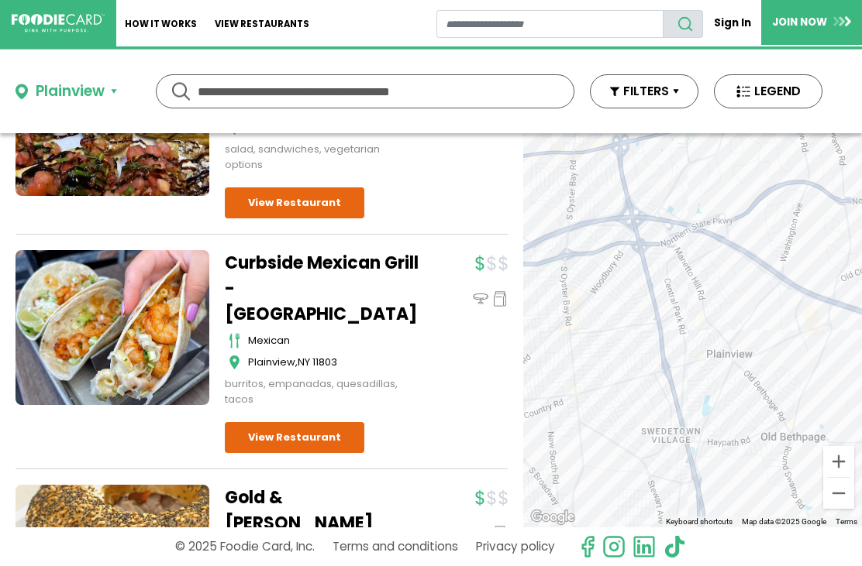
scroll to position [3008, 0]
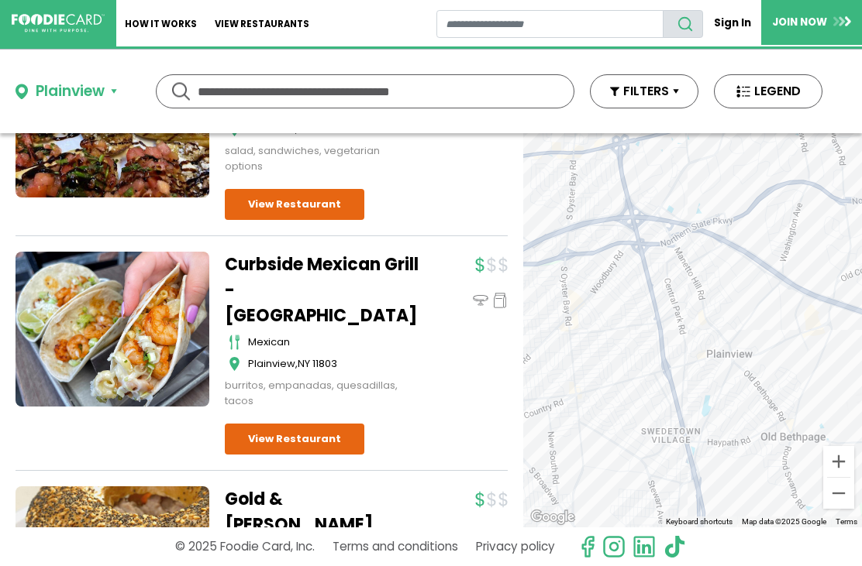
click at [97, 97] on div "Plainview" at bounding box center [70, 92] width 69 height 22
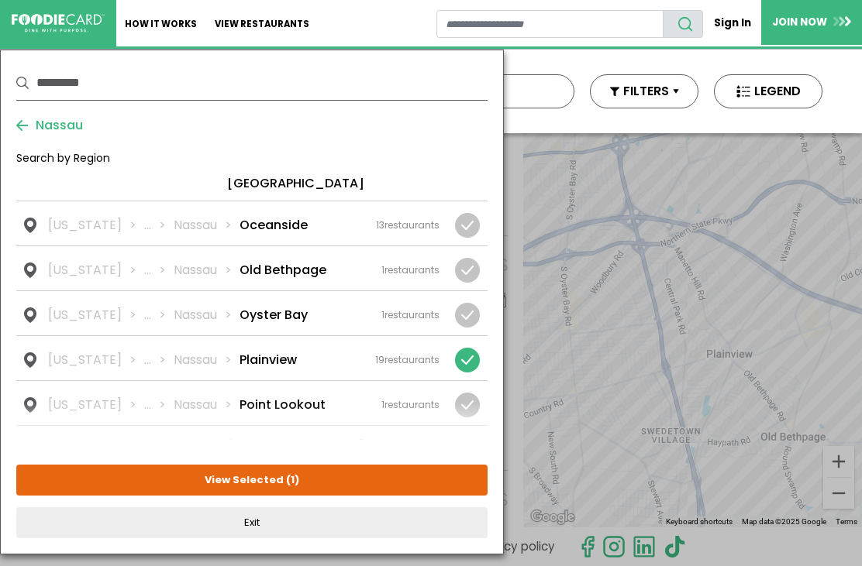
click at [476, 348] on div at bounding box center [467, 360] width 25 height 25
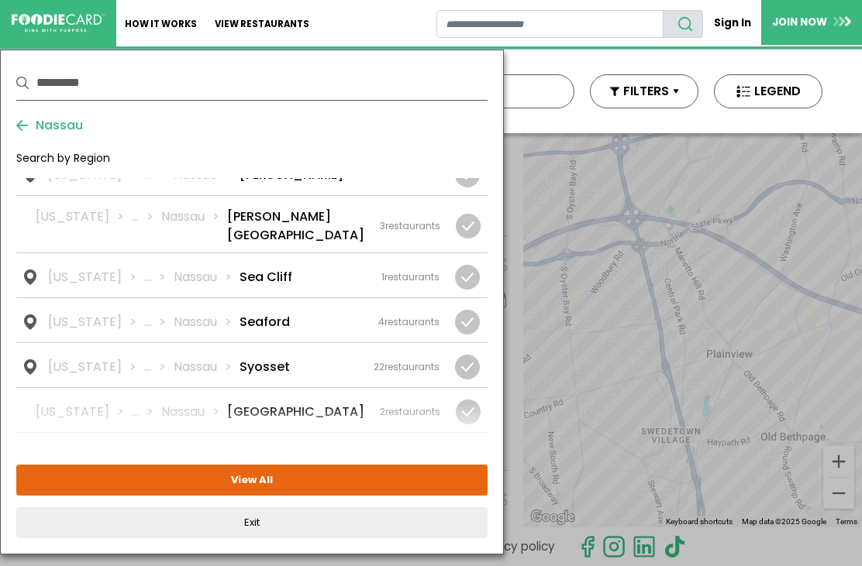
scroll to position [2000, 0]
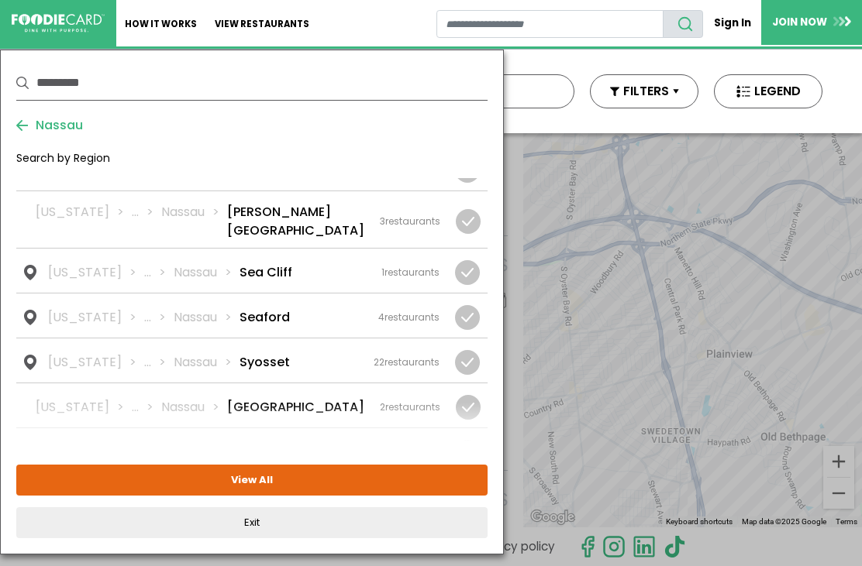
click at [273, 353] on div "New York ... Nassau Syosset 22 restaurants" at bounding box center [243, 362] width 391 height 19
click at [350, 480] on button "View Selected ( 1 )" at bounding box center [251, 480] width 471 height 31
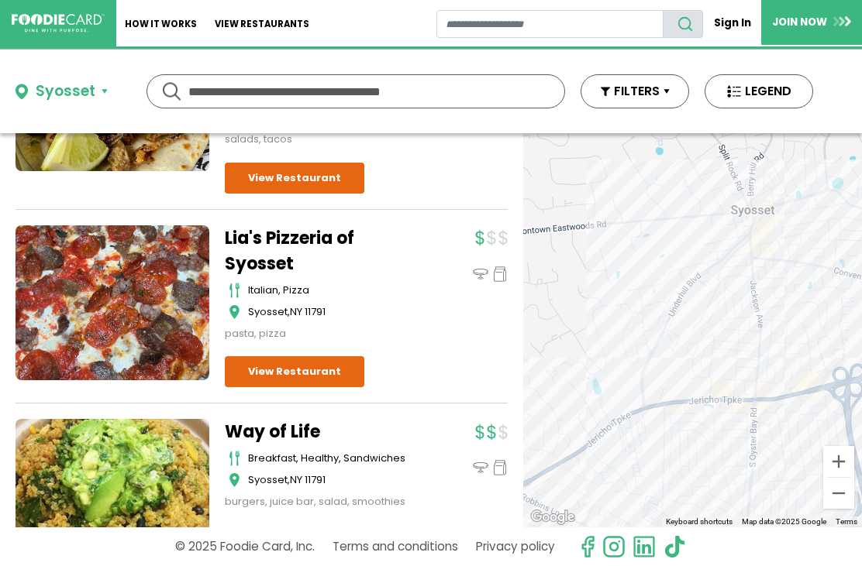
scroll to position [814, 0]
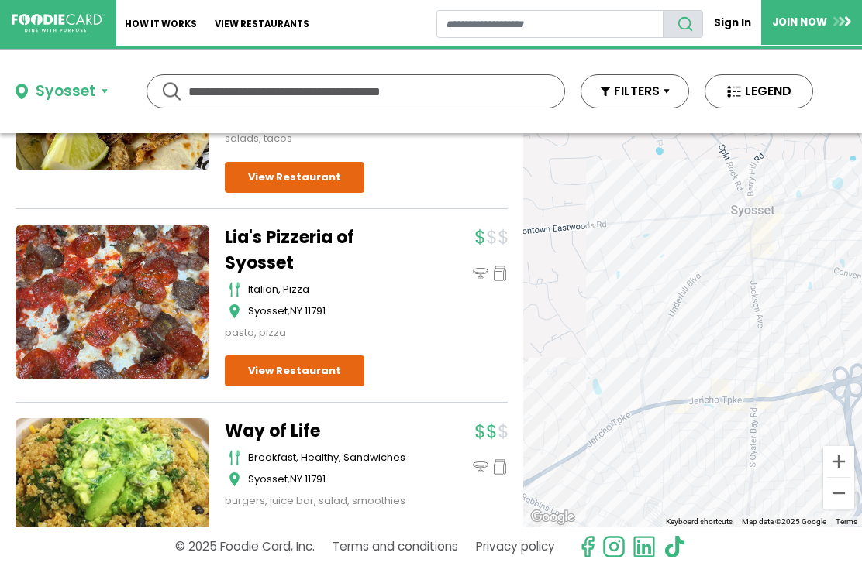
click at [335, 365] on link "View Restaurant" at bounding box center [294, 371] width 139 height 31
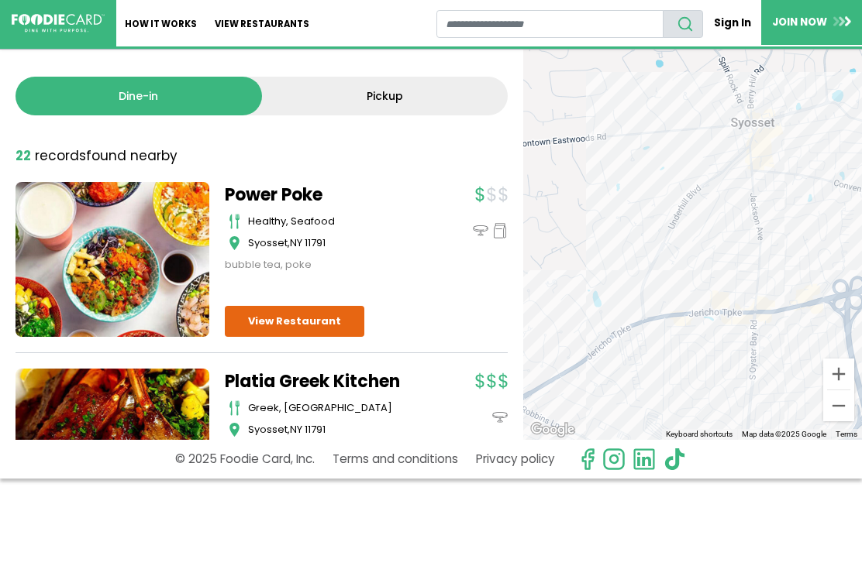
scroll to position [0, 0]
click at [265, 37] on link "View restaurants" at bounding box center [262, 23] width 112 height 46
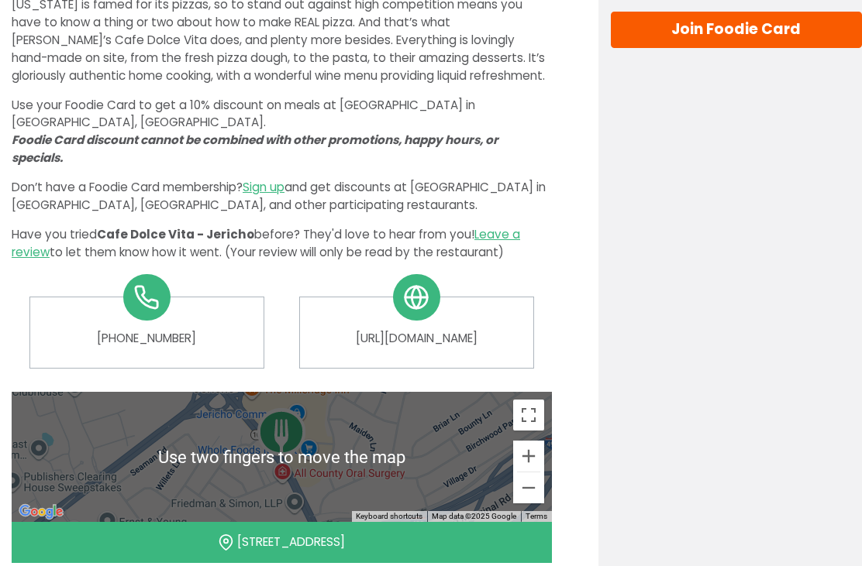
scroll to position [491, 0]
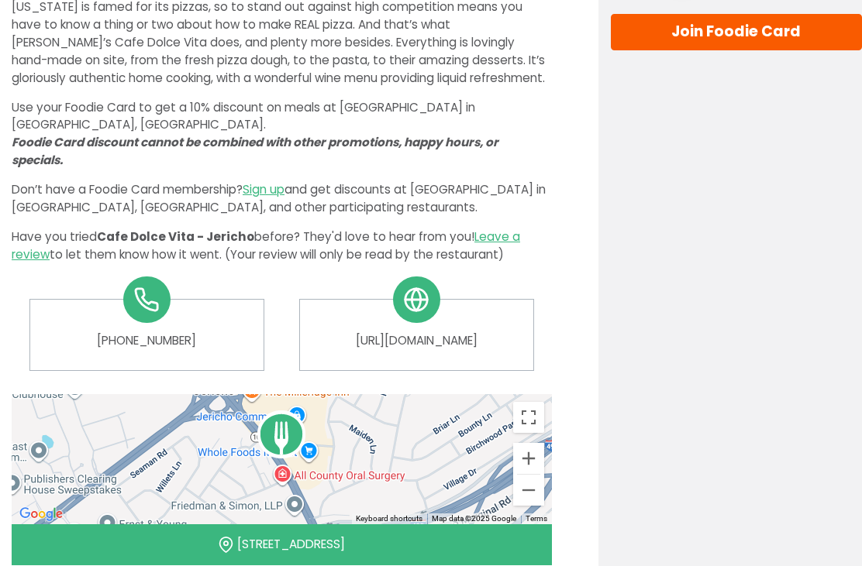
click at [442, 338] on link "[URL][DOMAIN_NAME]" at bounding box center [415, 341] width 209 height 18
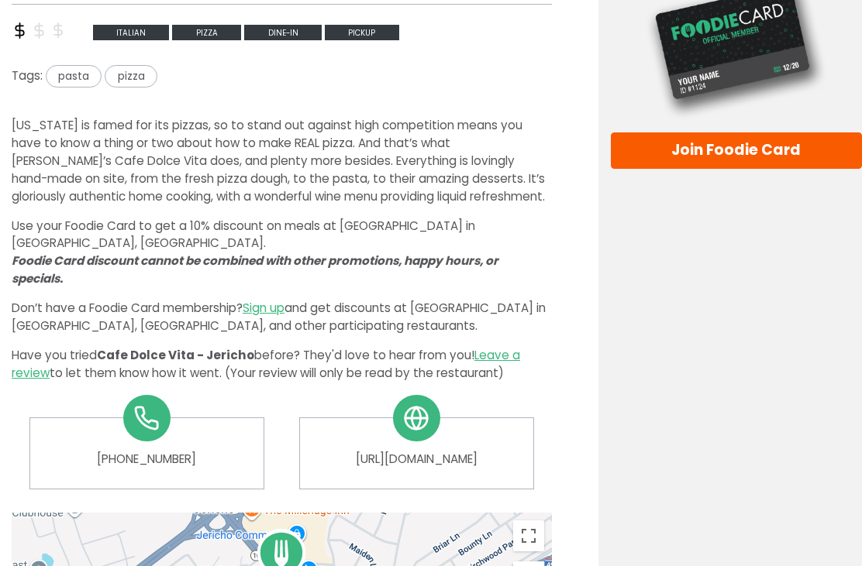
scroll to position [373, 0]
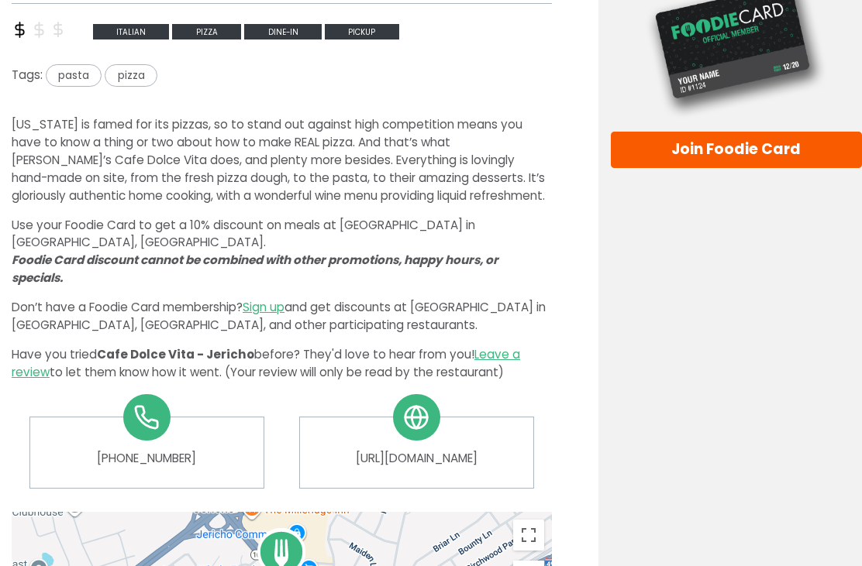
click at [459, 450] on link "[URL][DOMAIN_NAME]" at bounding box center [415, 459] width 209 height 18
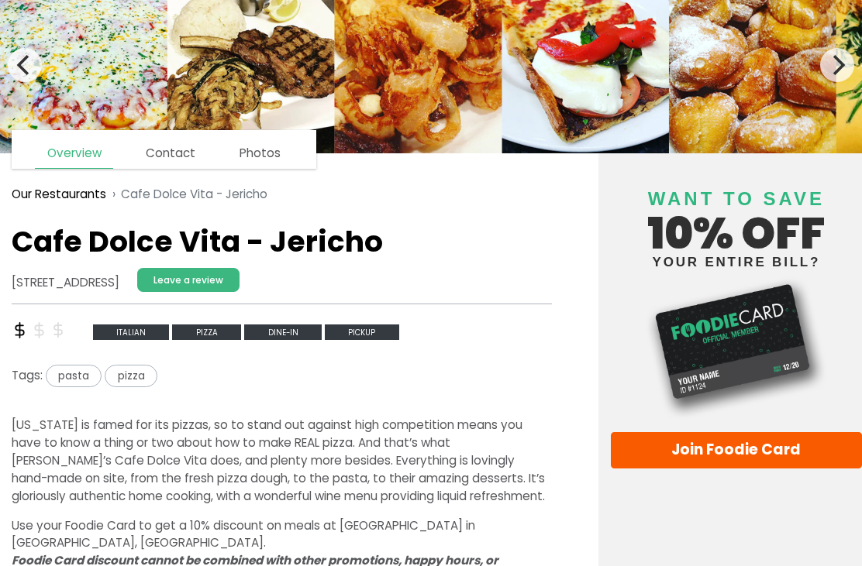
scroll to position [0, 0]
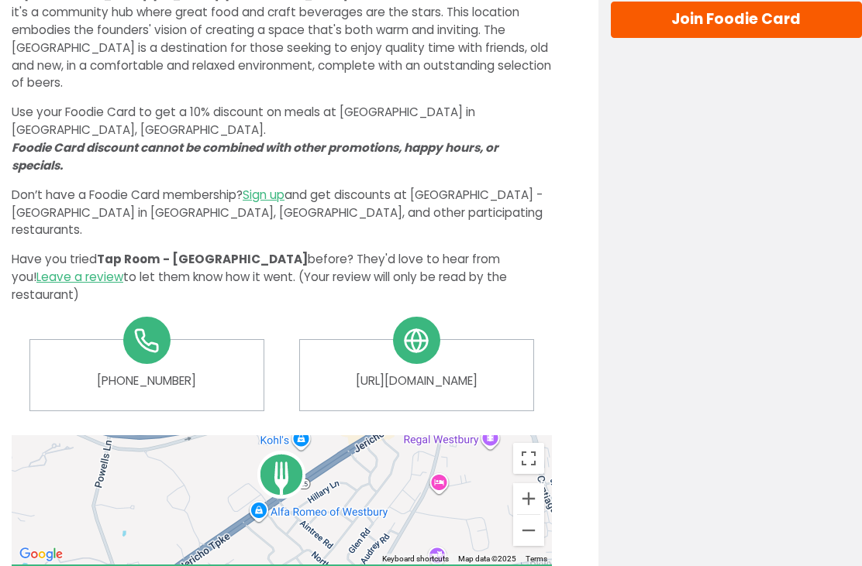
scroll to position [487, 0]
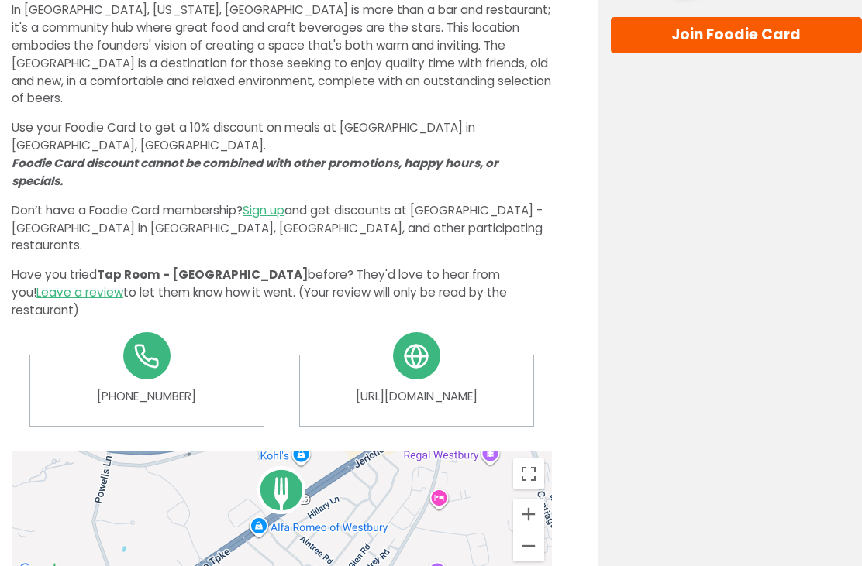
click at [456, 389] on link "[URL][DOMAIN_NAME]" at bounding box center [415, 398] width 209 height 18
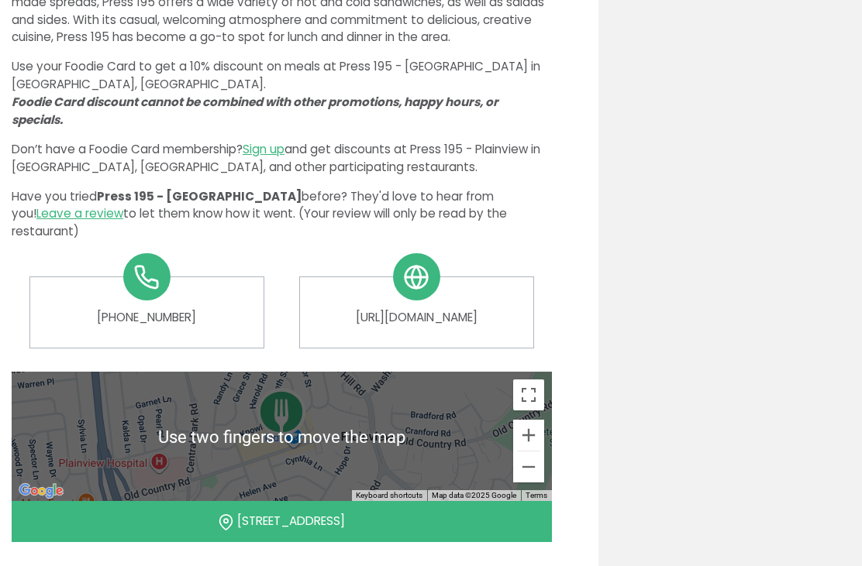
scroll to position [535, 0]
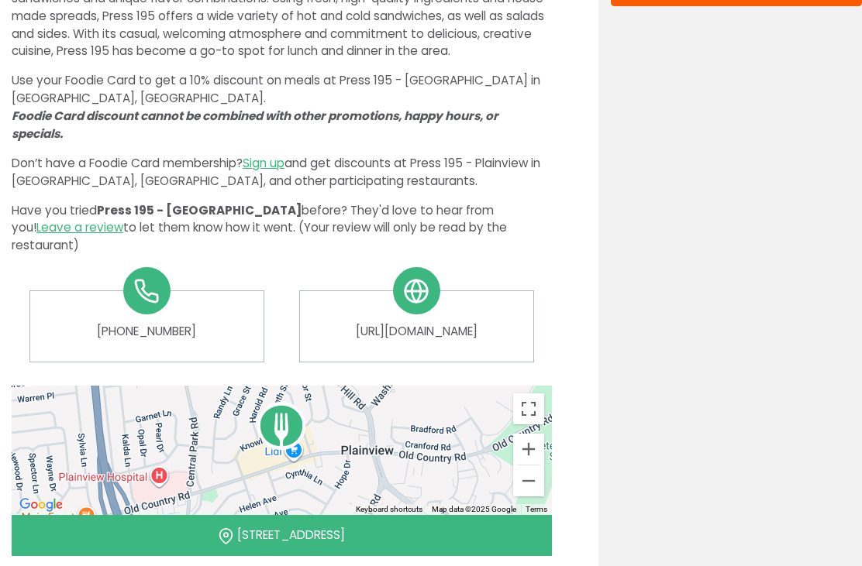
click at [462, 323] on link "[URL][DOMAIN_NAME]" at bounding box center [415, 332] width 209 height 18
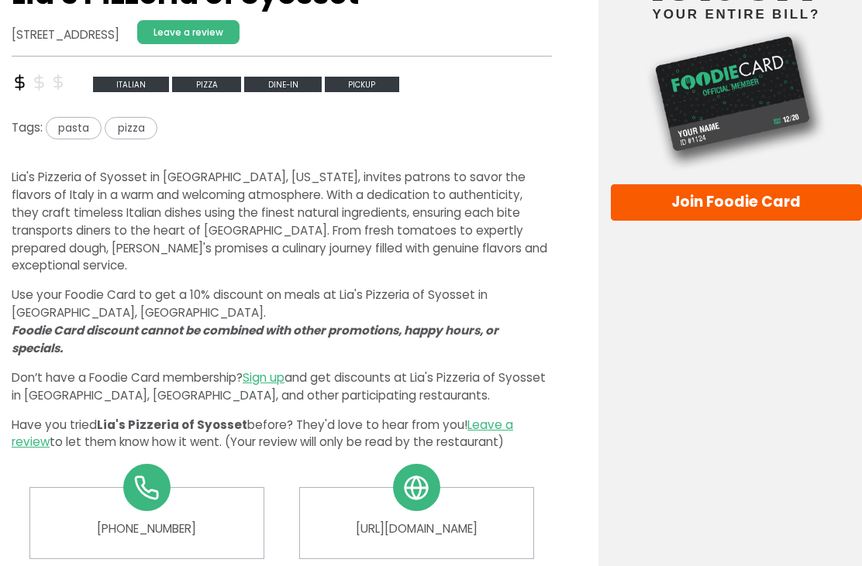
scroll to position [318, 0]
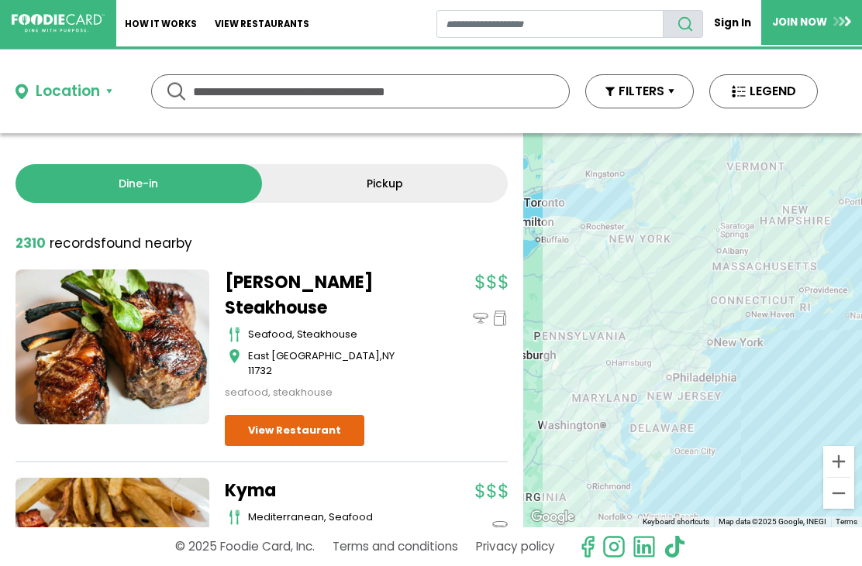
click at [85, 91] on div "Location" at bounding box center [68, 92] width 64 height 22
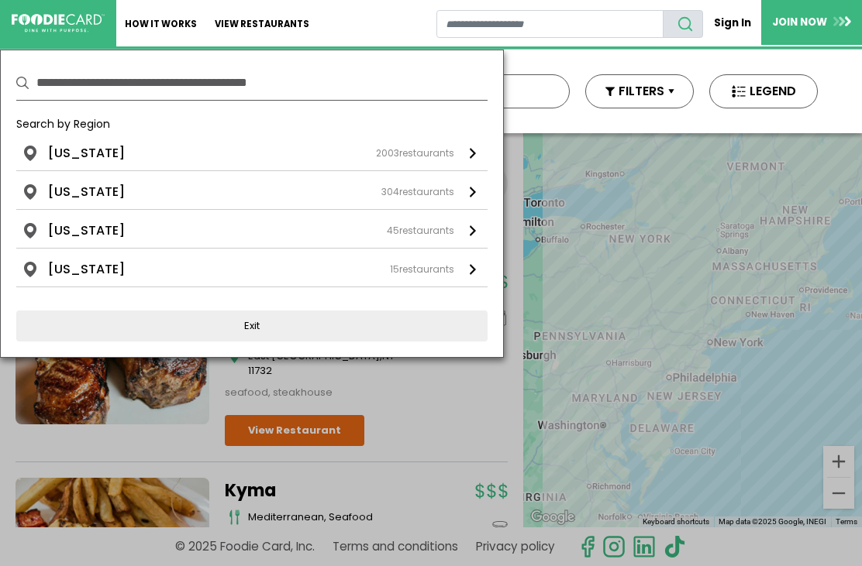
click at [114, 149] on div "New York 2003 restaurants" at bounding box center [251, 153] width 406 height 19
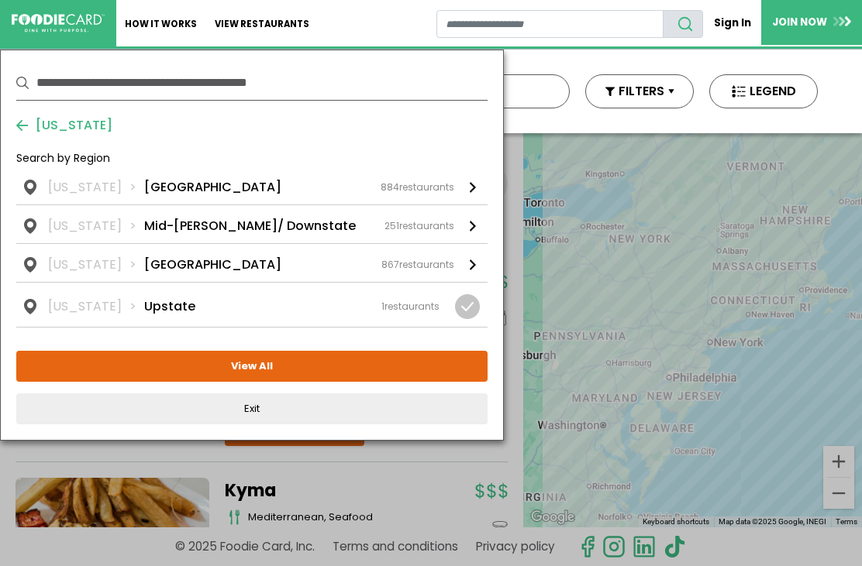
click at [189, 176] on div "Search by Region" at bounding box center [251, 164] width 471 height 28
click at [179, 184] on li "Long Island" at bounding box center [212, 187] width 137 height 19
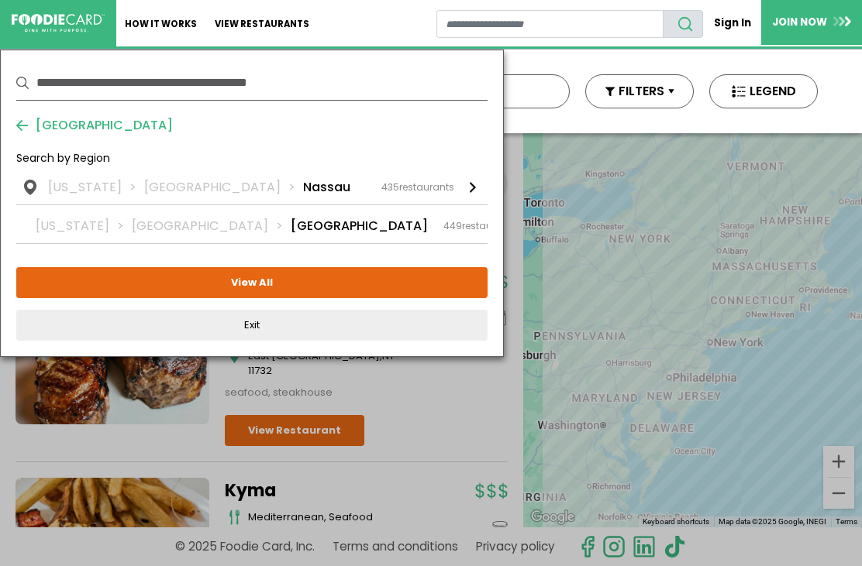
click at [303, 182] on li "Nassau" at bounding box center [326, 187] width 47 height 19
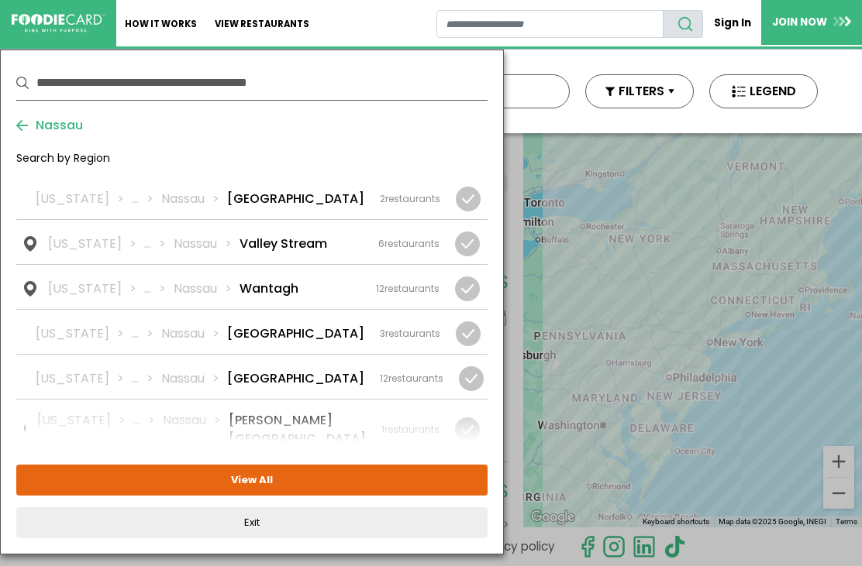
scroll to position [2209, 0]
click at [296, 502] on link "New York ... Nassau Woodbury 10 restaurants" at bounding box center [251, 524] width 471 height 44
click at [344, 486] on button "View Selected ( 1 )" at bounding box center [251, 480] width 471 height 31
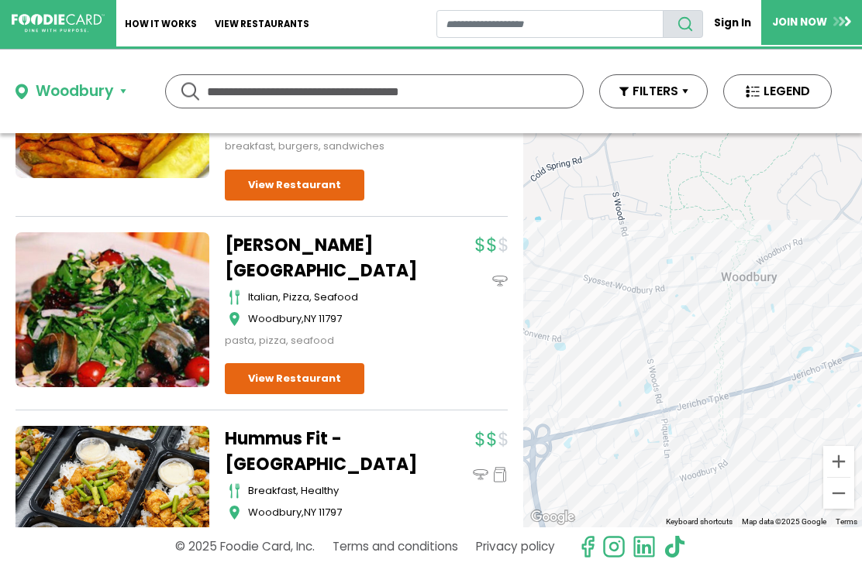
scroll to position [1058, 0]
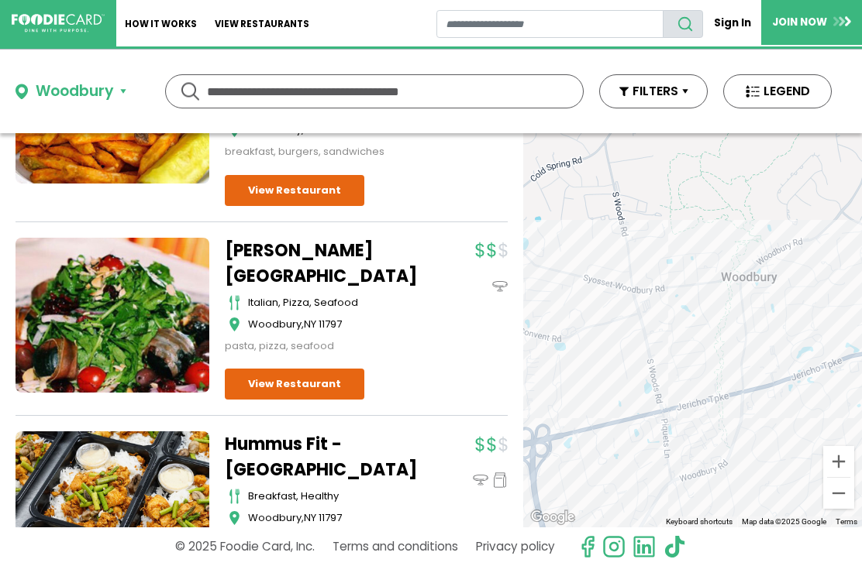
click at [325, 369] on link "View Restaurant" at bounding box center [294, 384] width 139 height 31
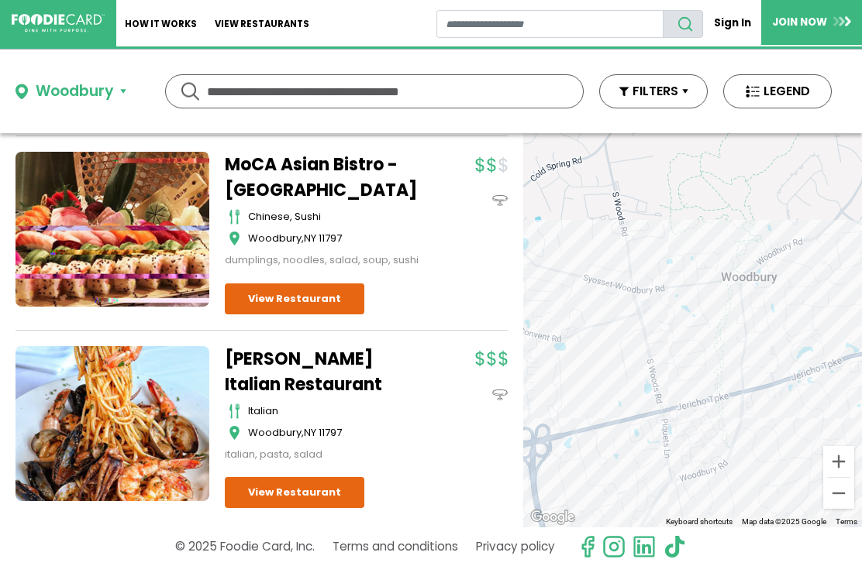
scroll to position [1732, 0]
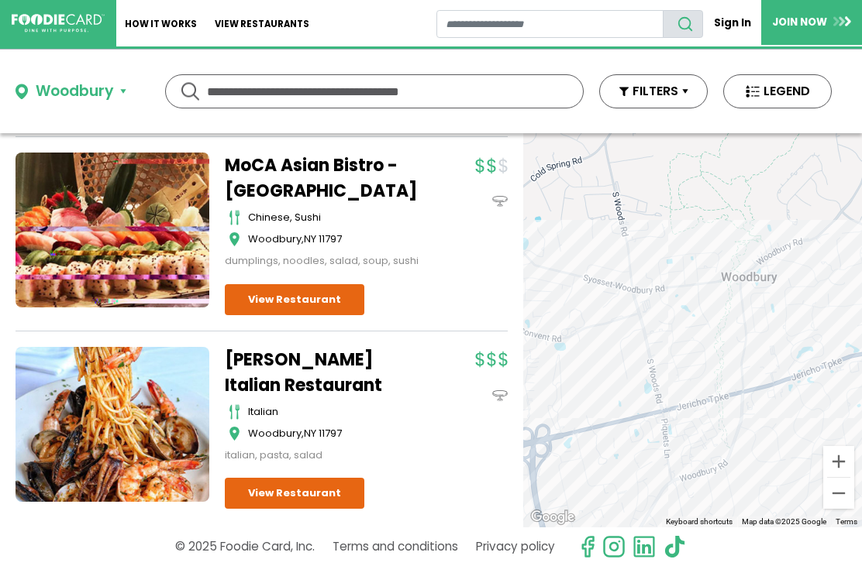
click at [111, 94] on div "Woodbury" at bounding box center [75, 92] width 78 height 22
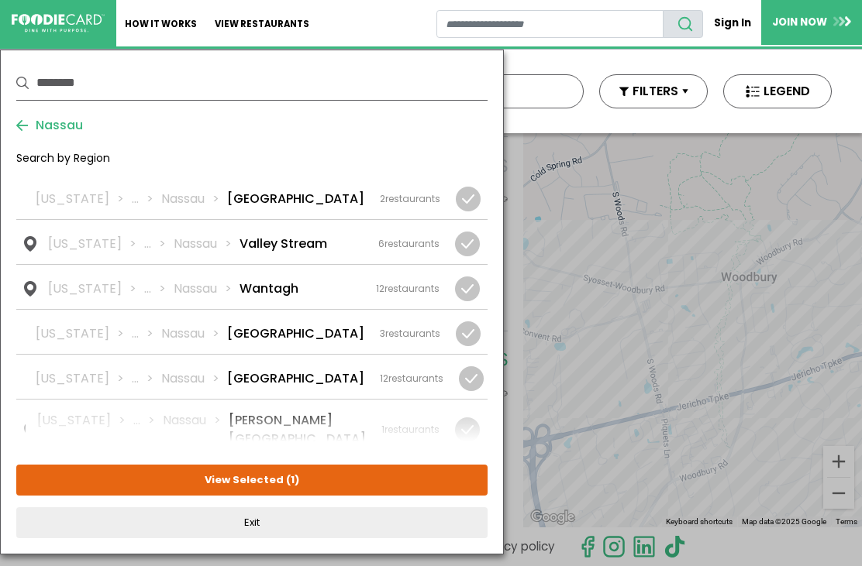
click at [354, 517] on div "New York ... Nassau Woodbury 10 restaurants" at bounding box center [243, 526] width 391 height 19
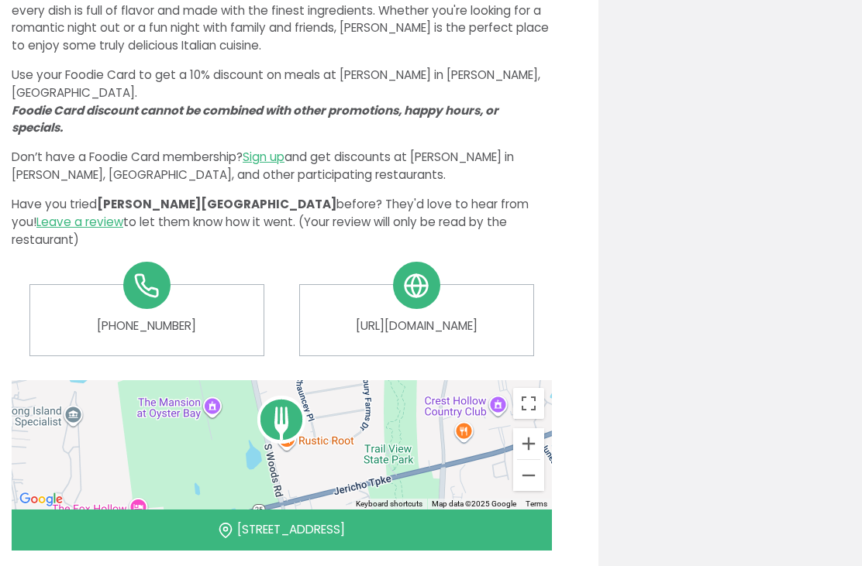
scroll to position [611, 0]
click at [428, 318] on link "[URL][DOMAIN_NAME]" at bounding box center [415, 327] width 209 height 18
